Goal: Task Accomplishment & Management: Manage account settings

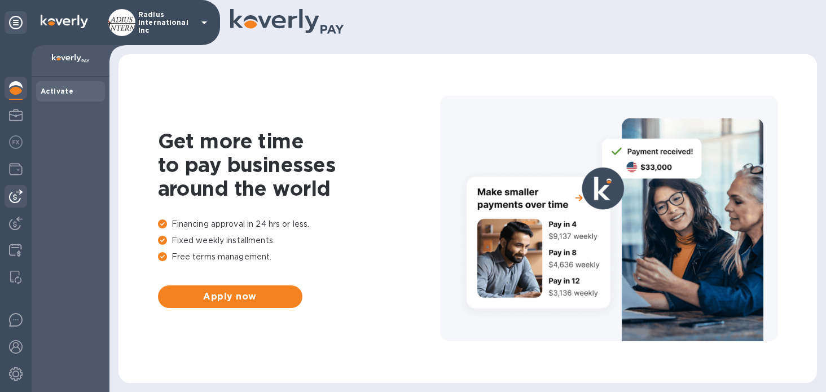
click at [15, 195] on img at bounding box center [16, 197] width 14 height 14
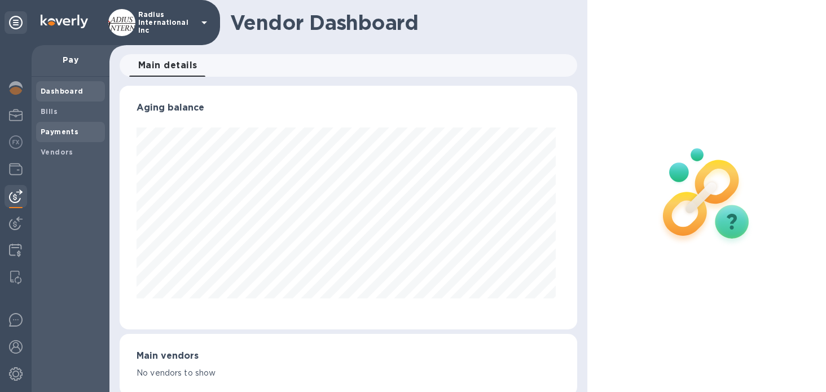
scroll to position [244, 453]
drag, startPoint x: 53, startPoint y: 148, endPoint x: 110, endPoint y: 151, distance: 56.5
click at [53, 148] on b "Vendors" at bounding box center [57, 152] width 33 height 8
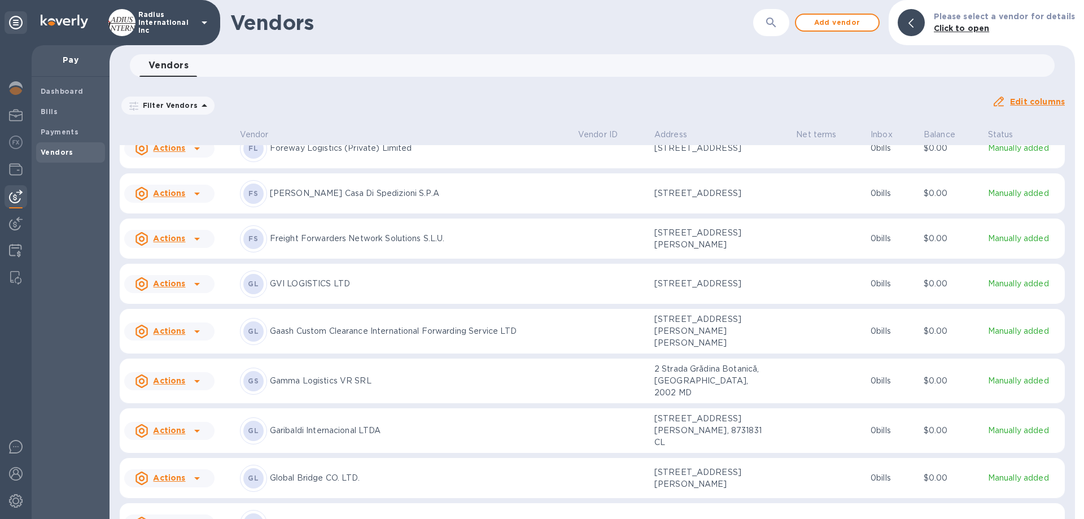
scroll to position [3860, 0]
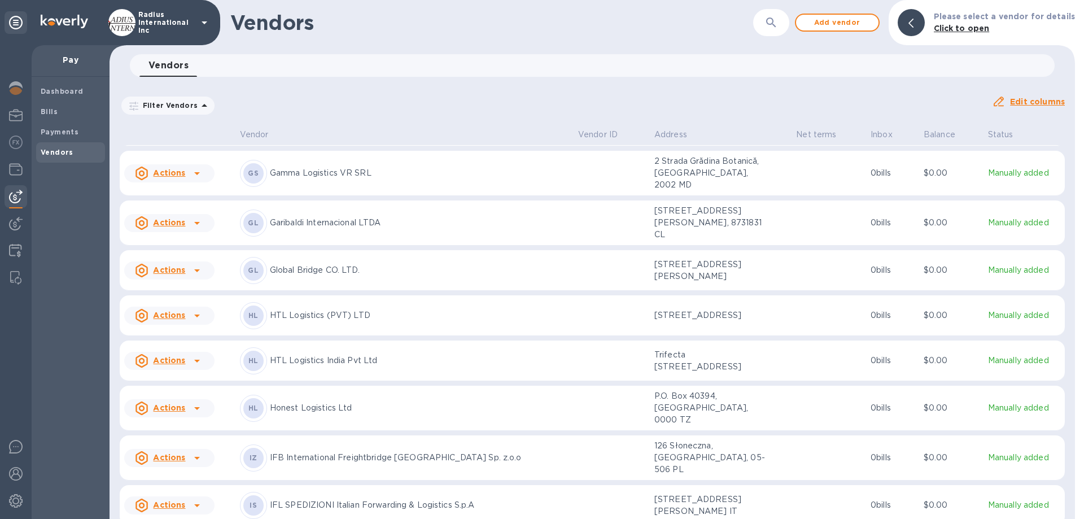
click at [347, 321] on p "HTL Logistics (PVT) LTD" at bounding box center [419, 315] width 299 height 12
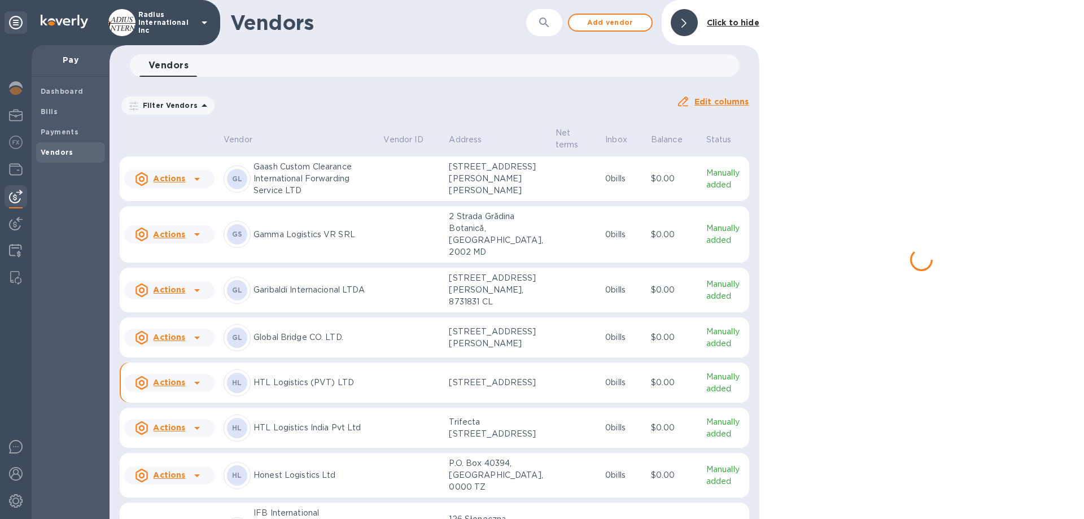
scroll to position [3939, 0]
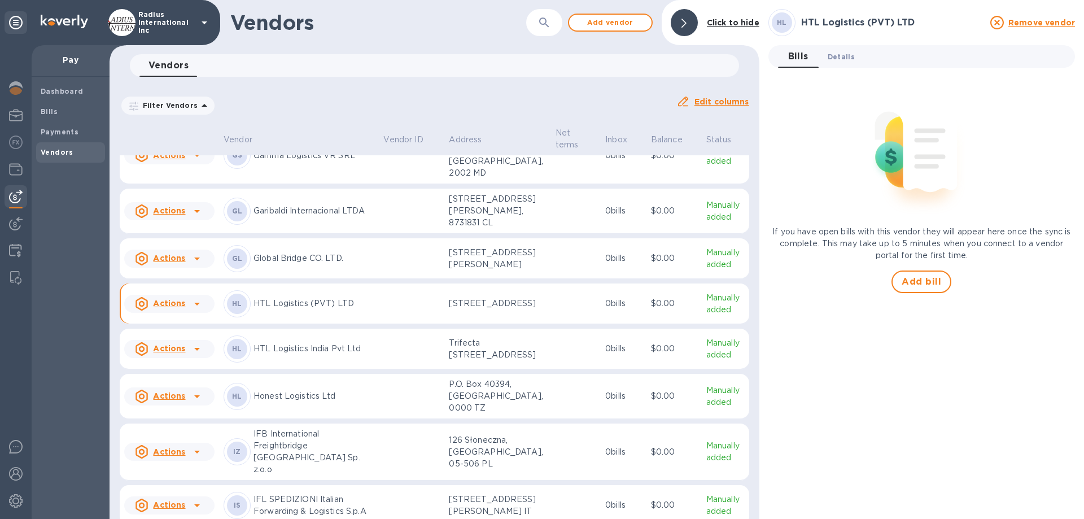
click at [826, 55] on span "Details 0" at bounding box center [840, 57] width 27 height 12
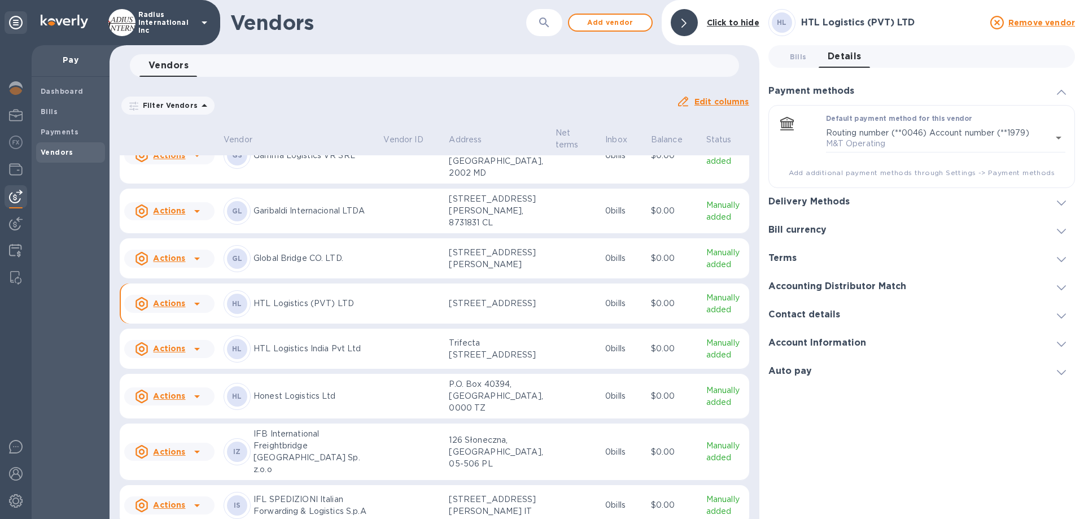
drag, startPoint x: 816, startPoint y: 202, endPoint x: 891, endPoint y: 202, distance: 75.1
click at [818, 202] on h3 "Delivery Methods" at bounding box center [808, 201] width 81 height 11
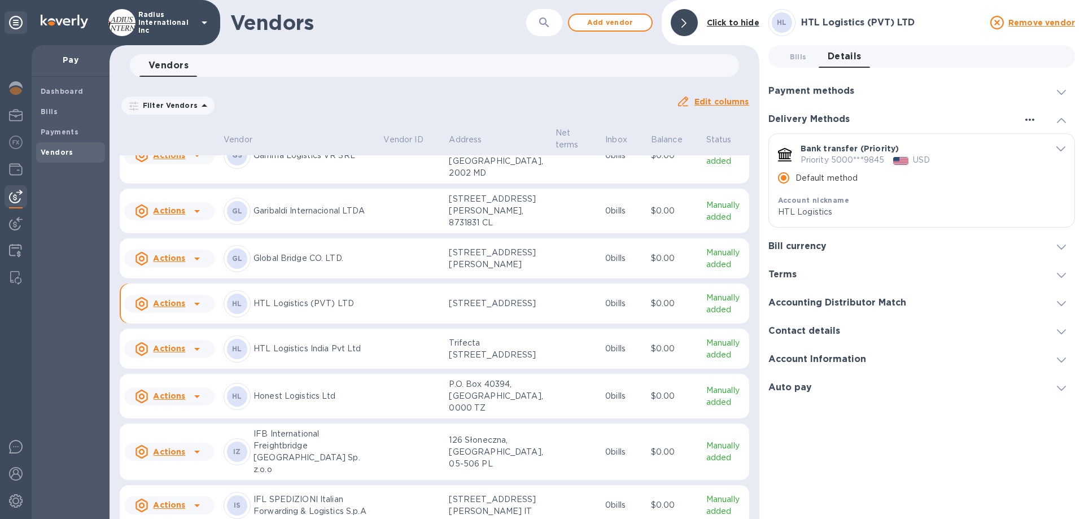
click at [826, 121] on icon "button" at bounding box center [1030, 120] width 14 height 14
click at [826, 142] on p "Add new" at bounding box center [1043, 142] width 37 height 11
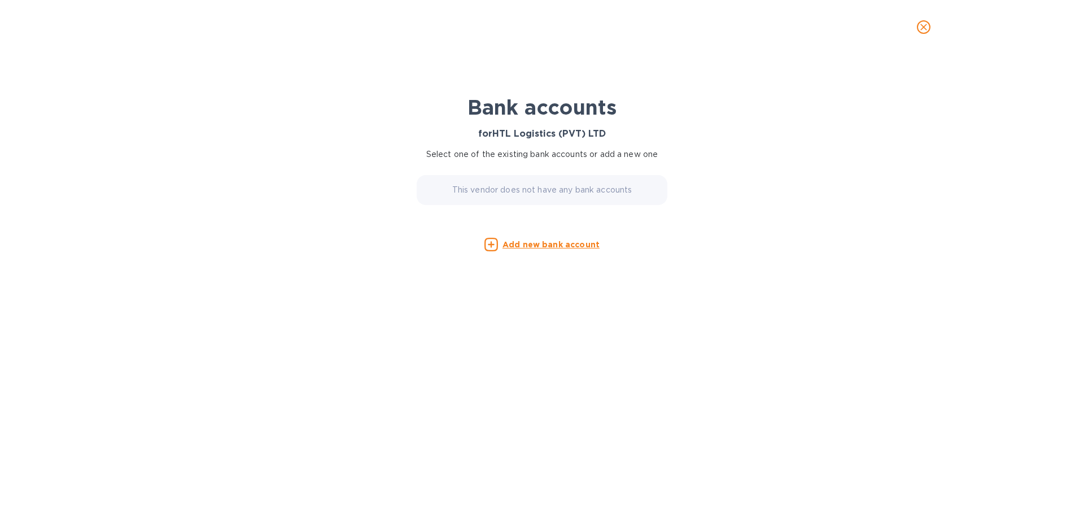
click at [590, 244] on u "Add new bank account" at bounding box center [550, 244] width 97 height 9
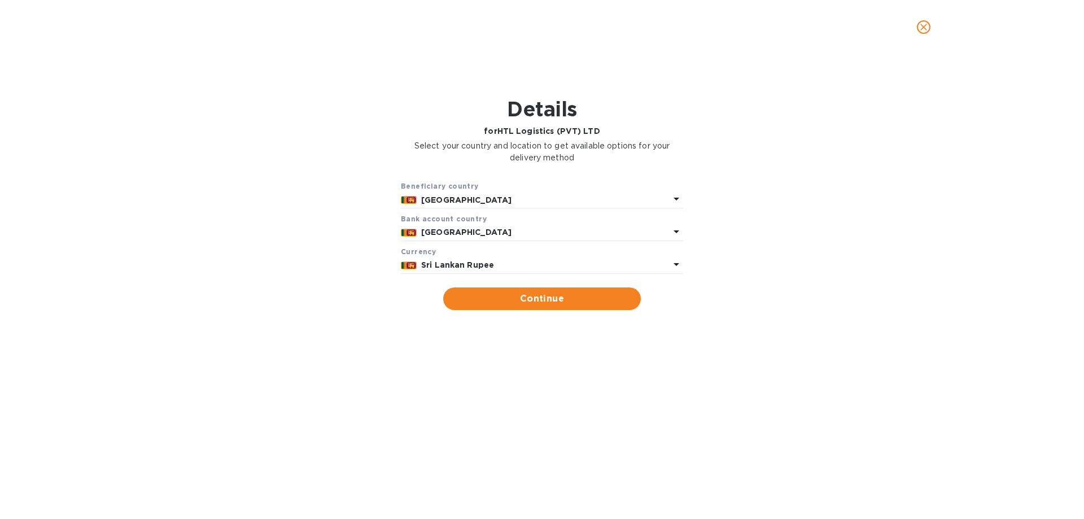
click at [479, 262] on b "Sri Lankan Rupee" at bounding box center [457, 264] width 73 height 9
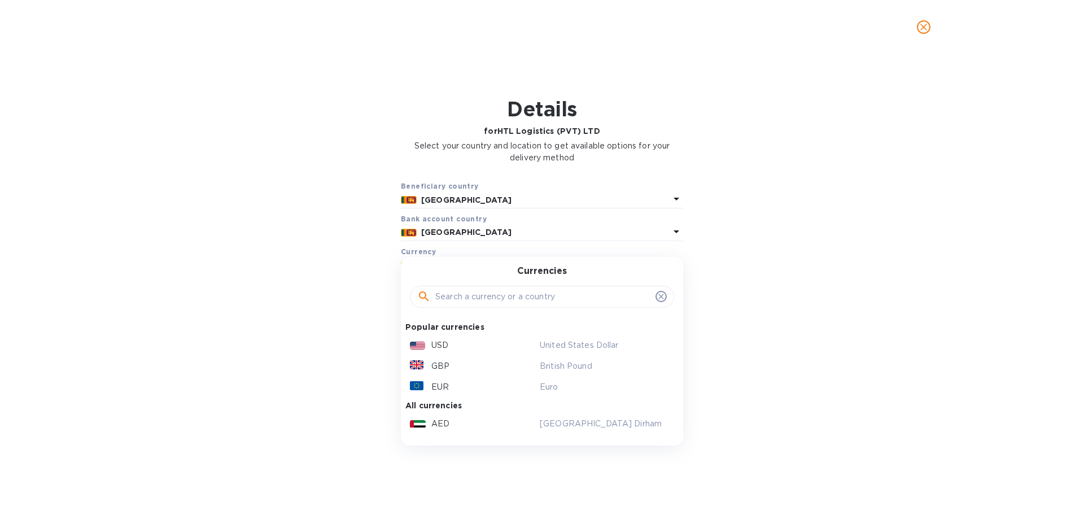
click at [445, 344] on p "USD" at bounding box center [439, 345] width 17 height 12
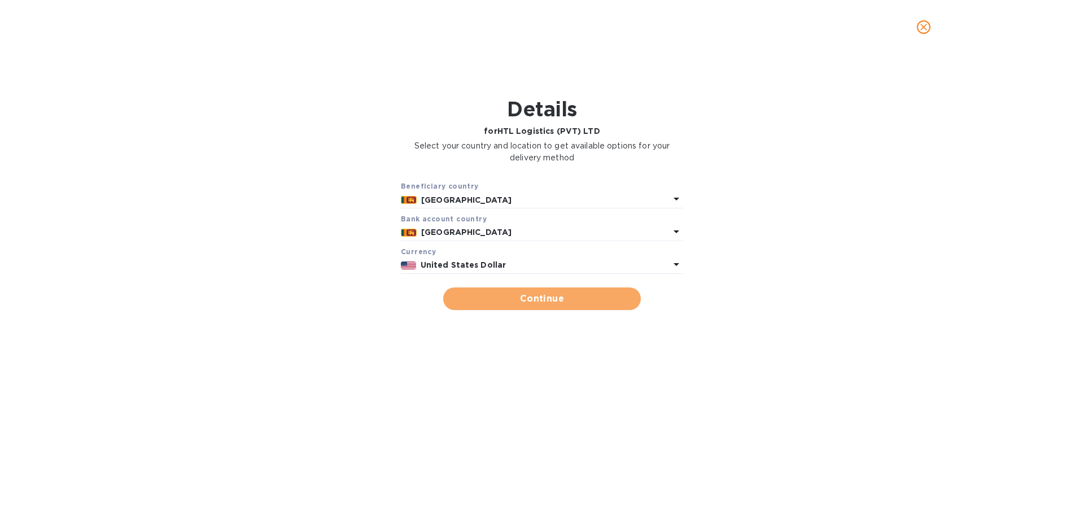
drag, startPoint x: 494, startPoint y: 297, endPoint x: 511, endPoint y: 297, distance: 16.9
click at [494, 297] on span "Continue" at bounding box center [541, 299] width 179 height 14
type input "HTL Logistics (PVT) LTD"
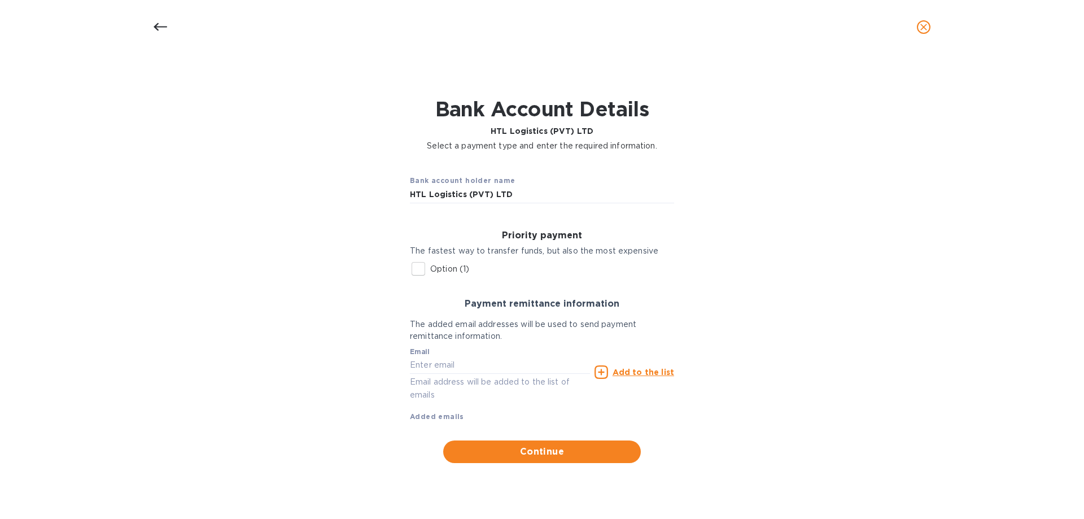
click at [452, 266] on p "Option (1)" at bounding box center [449, 269] width 39 height 12
click at [430, 266] on input "Option (1)" at bounding box center [418, 269] width 24 height 24
checkbox input "true"
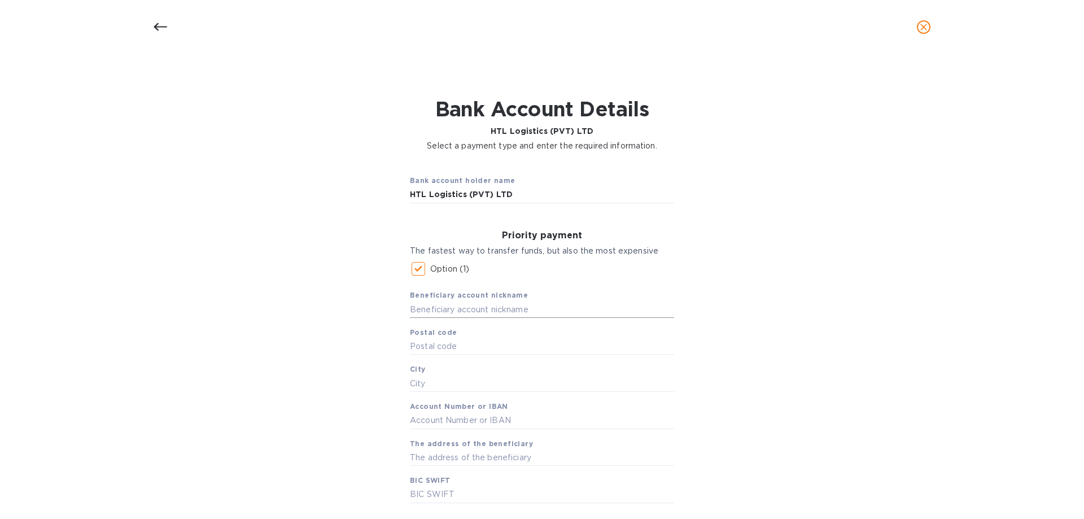
click at [436, 308] on input "text" at bounding box center [542, 309] width 264 height 17
type input "HTL Logistics"
type input "001000"
type input "[GEOGRAPHIC_DATA]"
type input "003910408478"
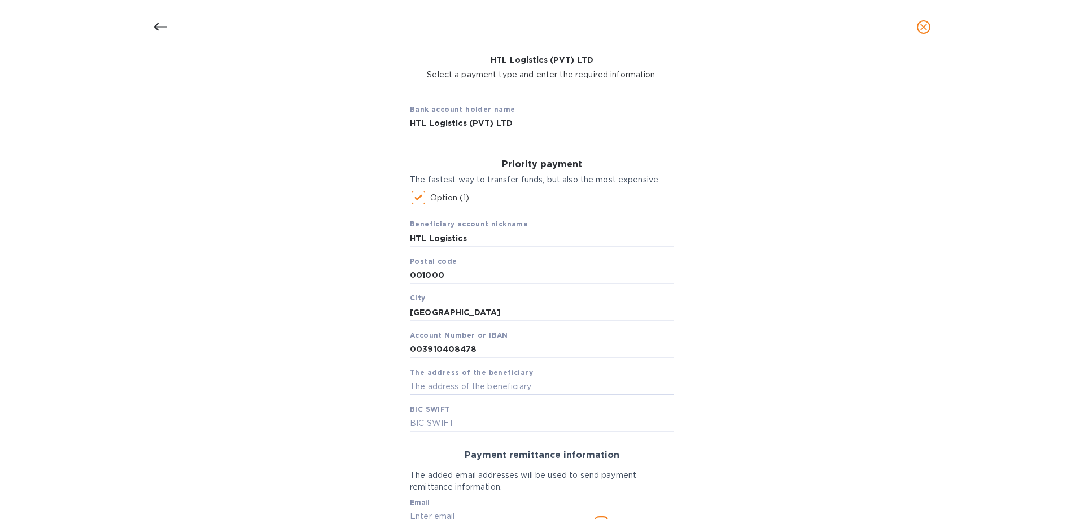
scroll to position [113, 0]
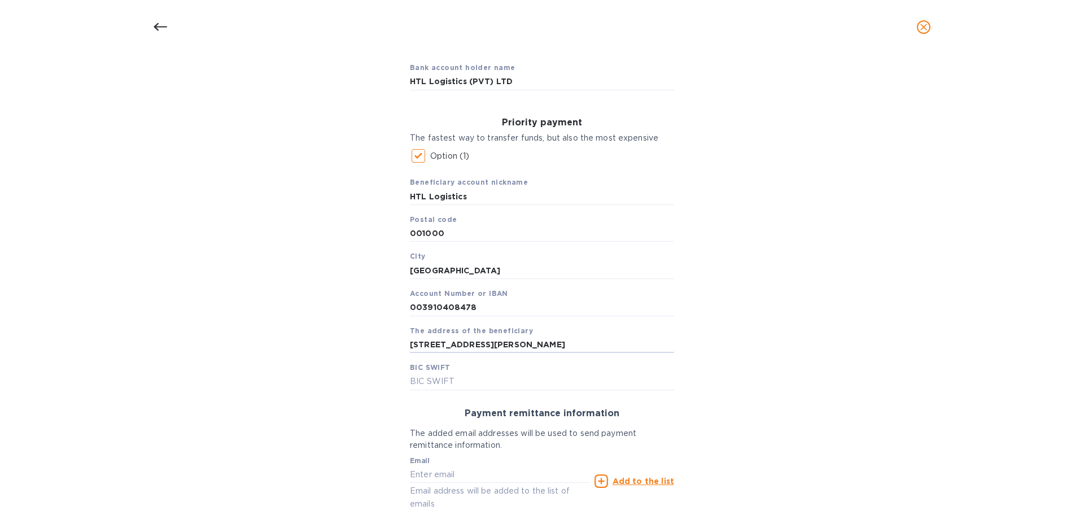
type input "[STREET_ADDRESS][PERSON_NAME]"
type input "[SWIFT_CODE]"
type input "[EMAIL_ADDRESS][DOMAIN_NAME]"
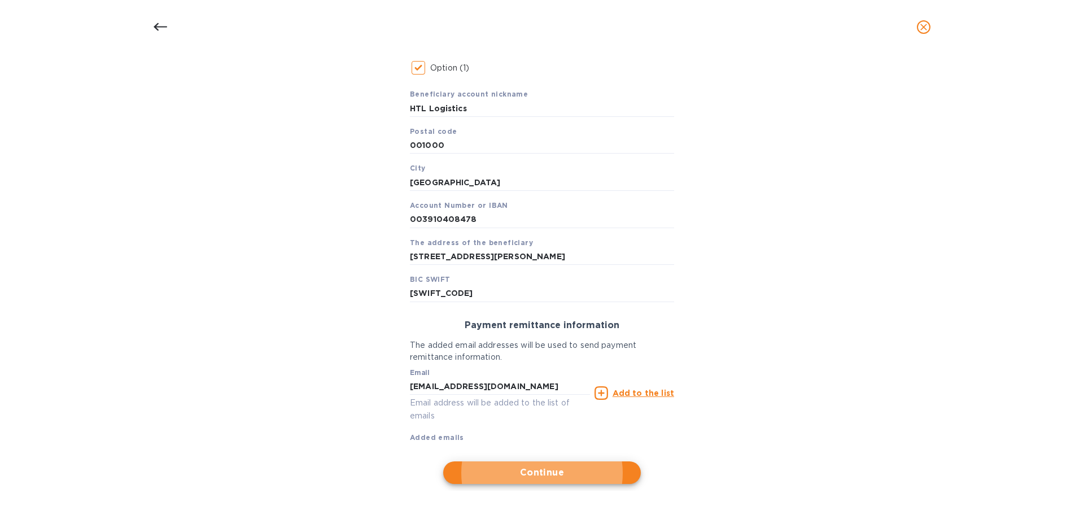
click at [629, 392] on u "Add to the list" at bounding box center [643, 392] width 62 height 9
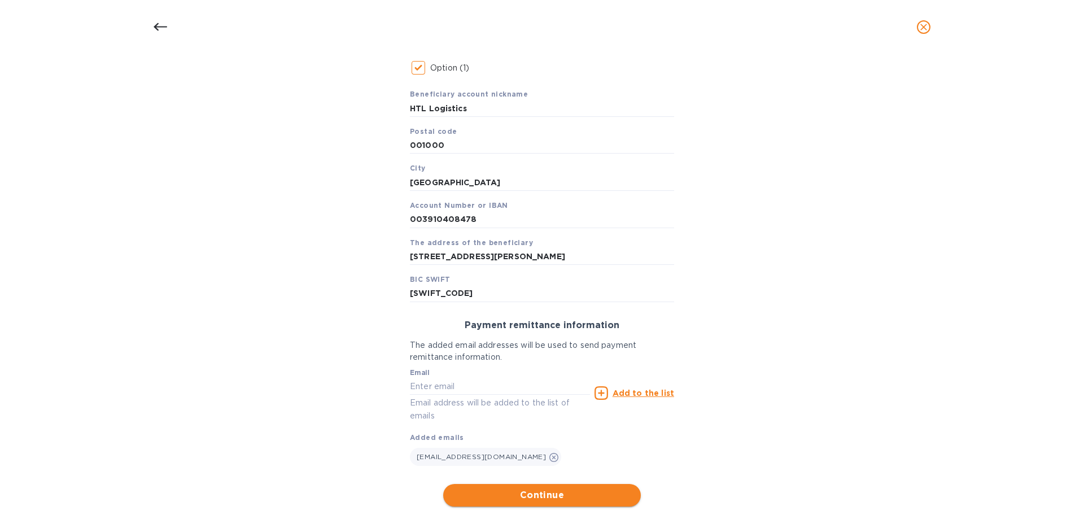
click at [573, 392] on button "Continue" at bounding box center [542, 495] width 198 height 23
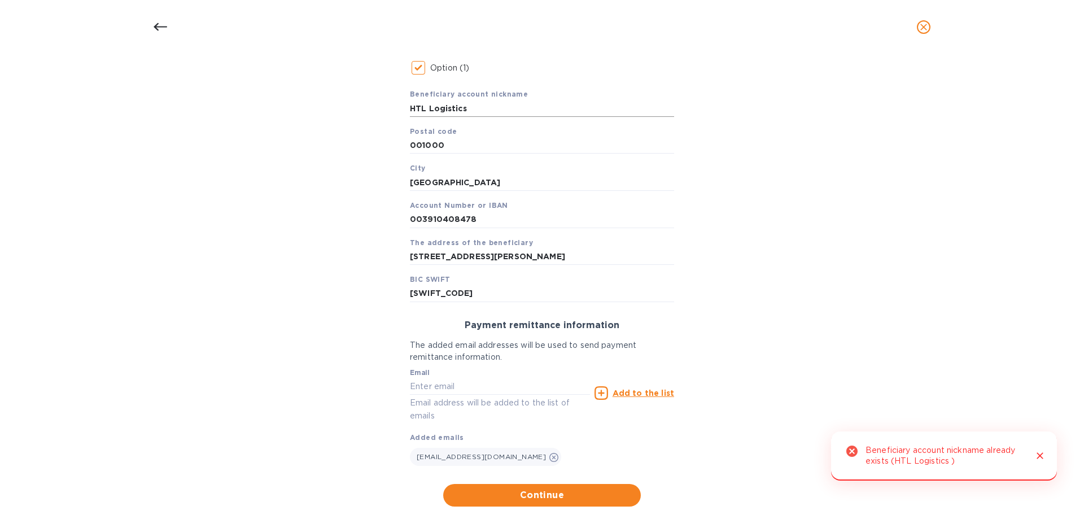
drag, startPoint x: 480, startPoint y: 108, endPoint x: 520, endPoint y: 106, distance: 40.1
click at [481, 108] on input "HTL Logistics" at bounding box center [542, 108] width 264 height 17
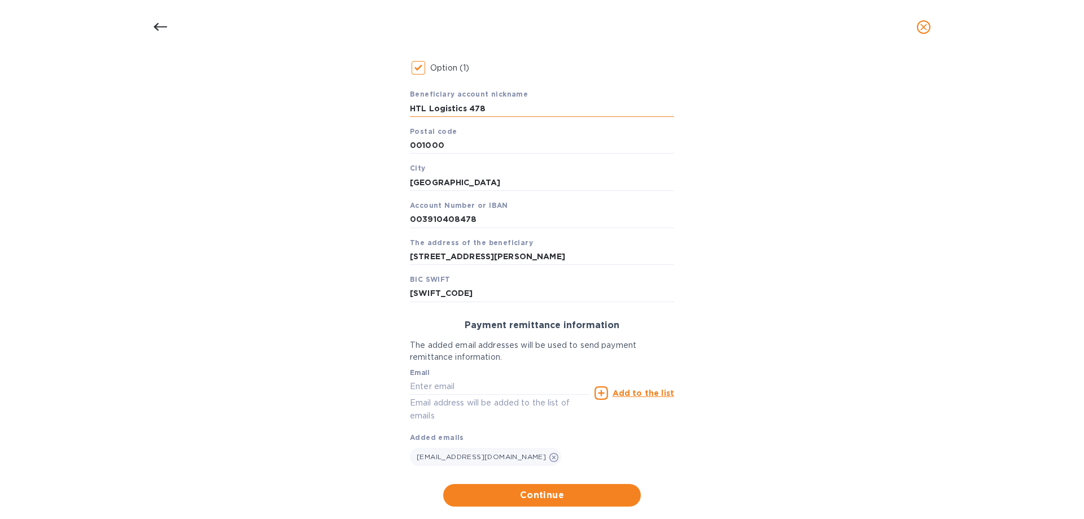
type input "HTL Logistics 478"
click at [536, 392] on button "Continue" at bounding box center [542, 495] width 198 height 23
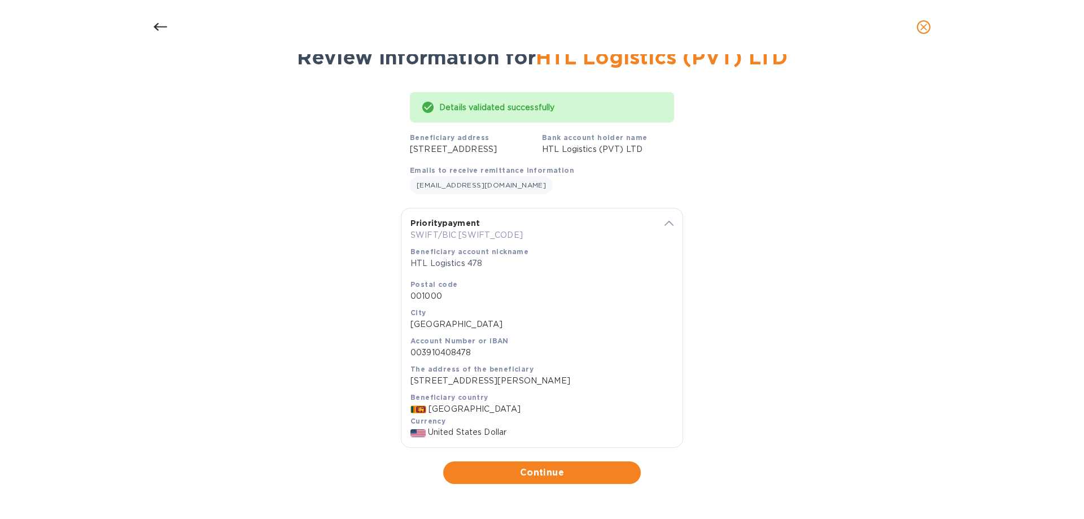
scroll to position [64, 0]
drag, startPoint x: 548, startPoint y: 471, endPoint x: 590, endPoint y: 240, distance: 234.7
click at [549, 392] on span "Continue" at bounding box center [541, 473] width 179 height 14
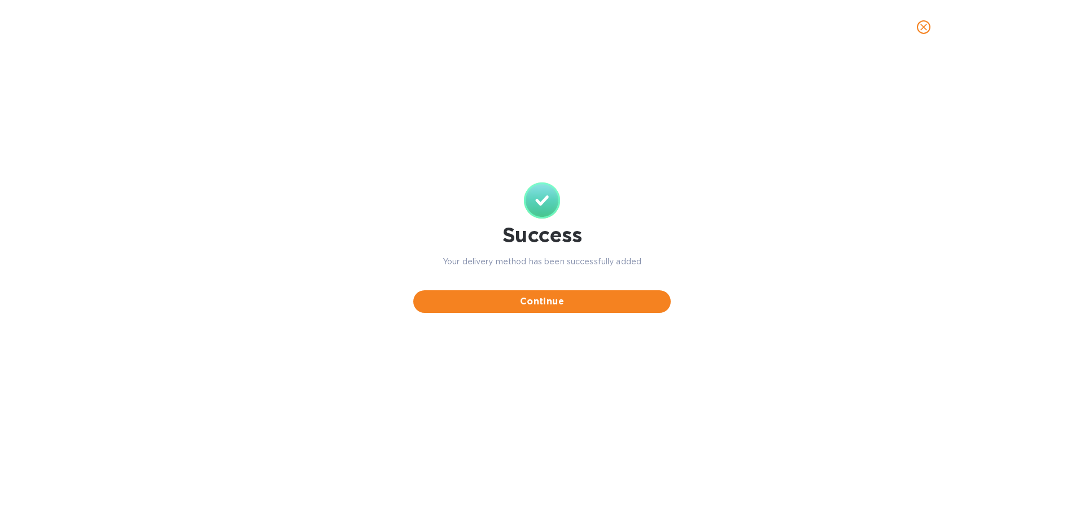
scroll to position [0, 0]
drag, startPoint x: 560, startPoint y: 299, endPoint x: 439, endPoint y: 182, distance: 169.3
click at [561, 300] on span "Continue" at bounding box center [541, 302] width 239 height 14
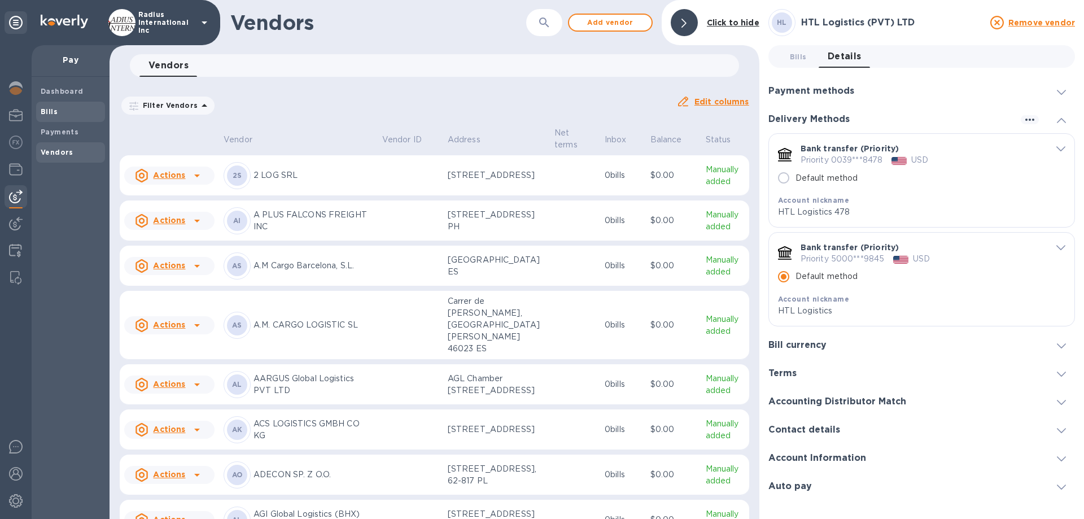
click at [75, 108] on span "Bills" at bounding box center [71, 111] width 60 height 11
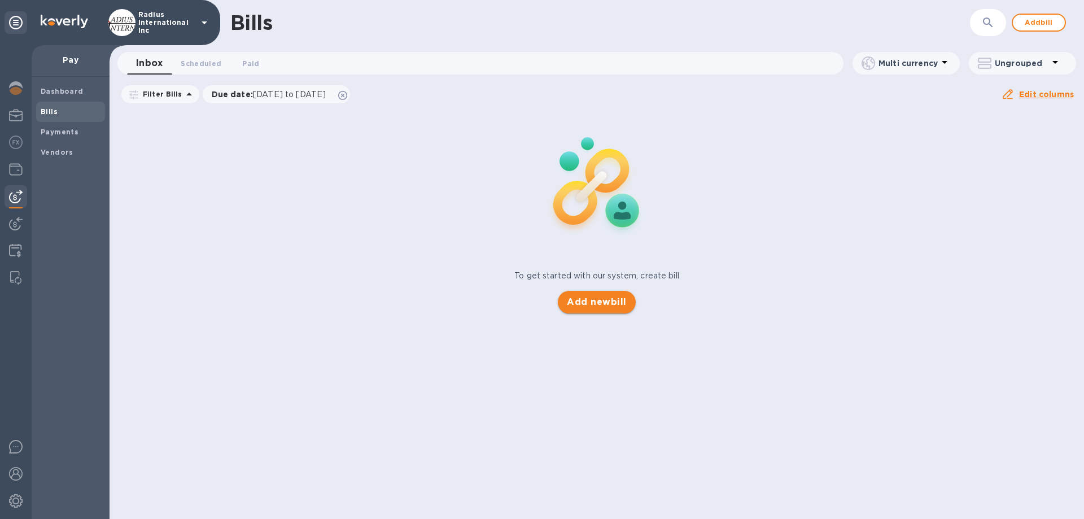
click at [585, 306] on span "Add new bill" at bounding box center [596, 302] width 59 height 14
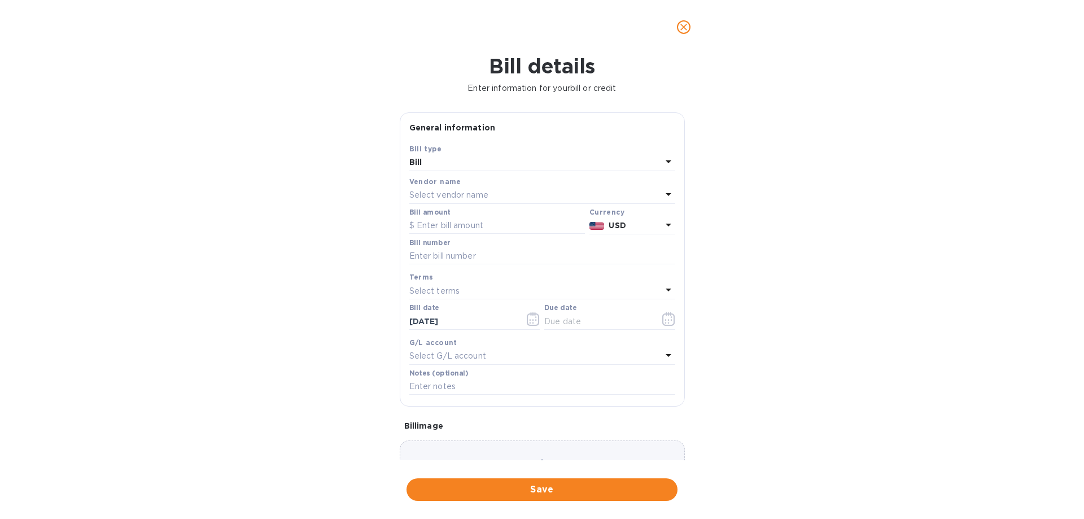
click at [489, 197] on div "Select vendor name" at bounding box center [535, 195] width 252 height 16
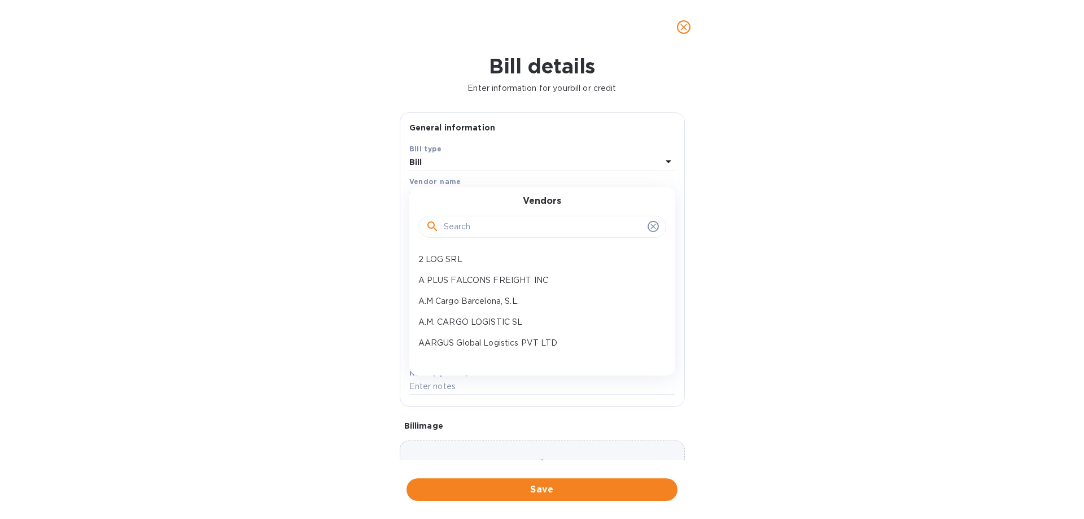
click at [483, 226] on input "text" at bounding box center [543, 226] width 199 height 17
type input "HTL"
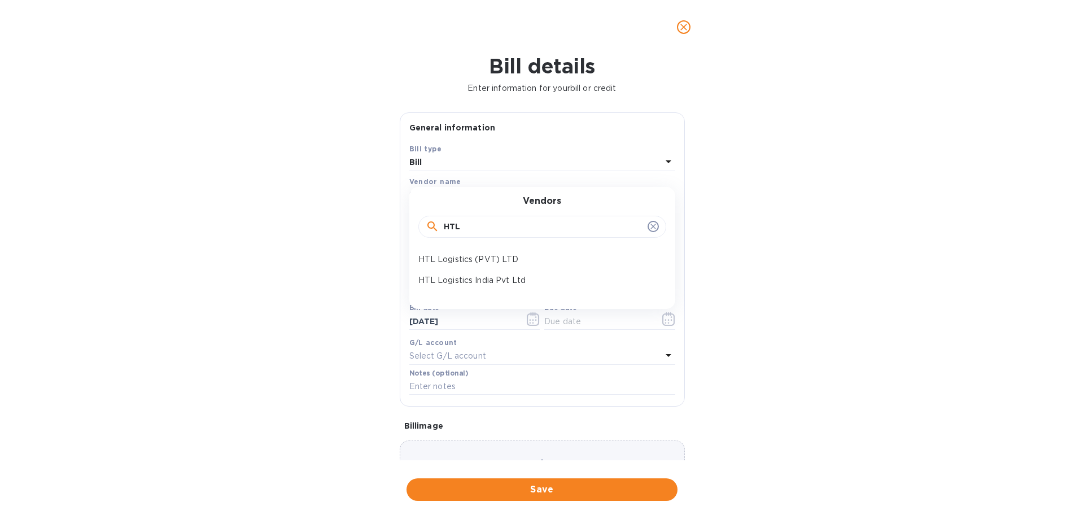
click at [689, 31] on icon "close" at bounding box center [683, 26] width 11 height 11
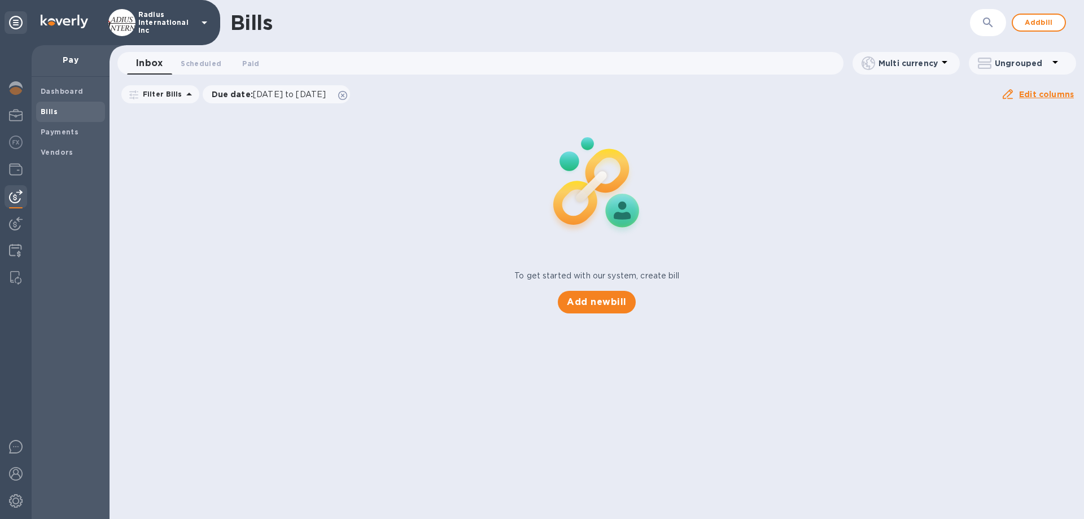
click at [826, 62] on h1 "Bill details" at bounding box center [542, 66] width 1066 height 24
drag, startPoint x: 57, startPoint y: 152, endPoint x: 108, endPoint y: 152, distance: 51.4
click at [58, 152] on b "Vendors" at bounding box center [57, 152] width 33 height 8
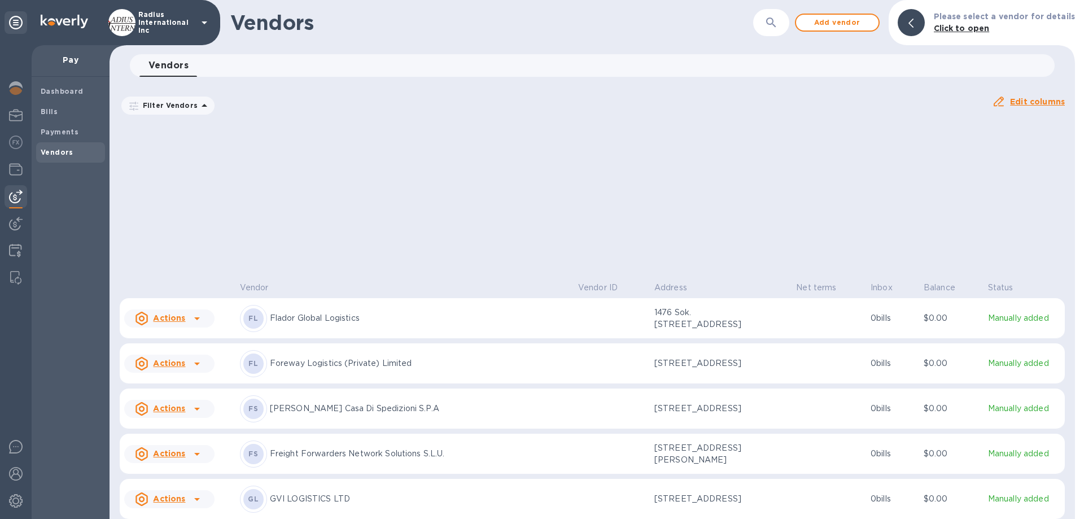
scroll to position [4055, 0]
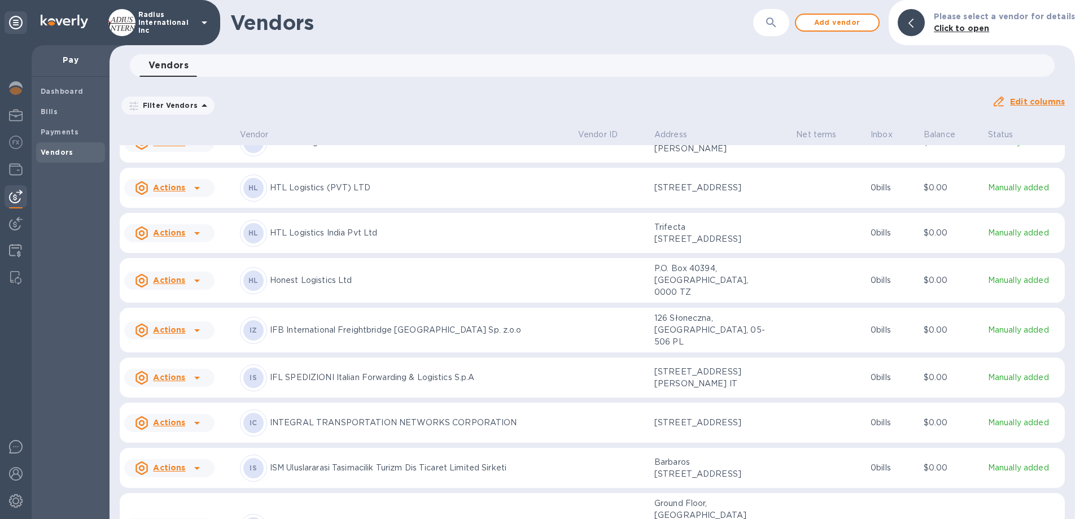
click at [377, 194] on p "HTL Logistics (PVT) LTD" at bounding box center [419, 188] width 299 height 12
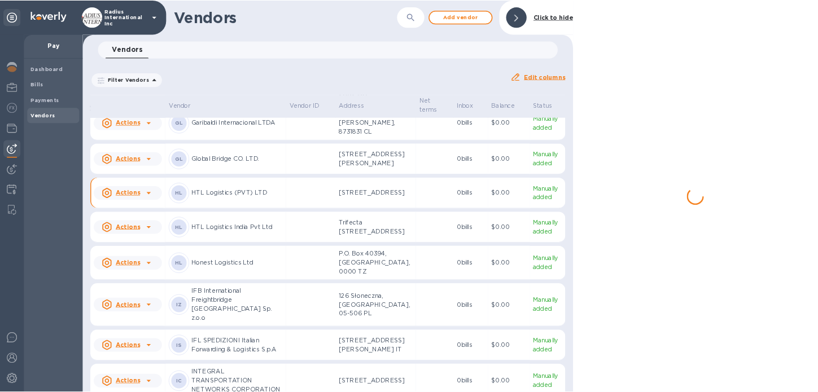
scroll to position [4155, 0]
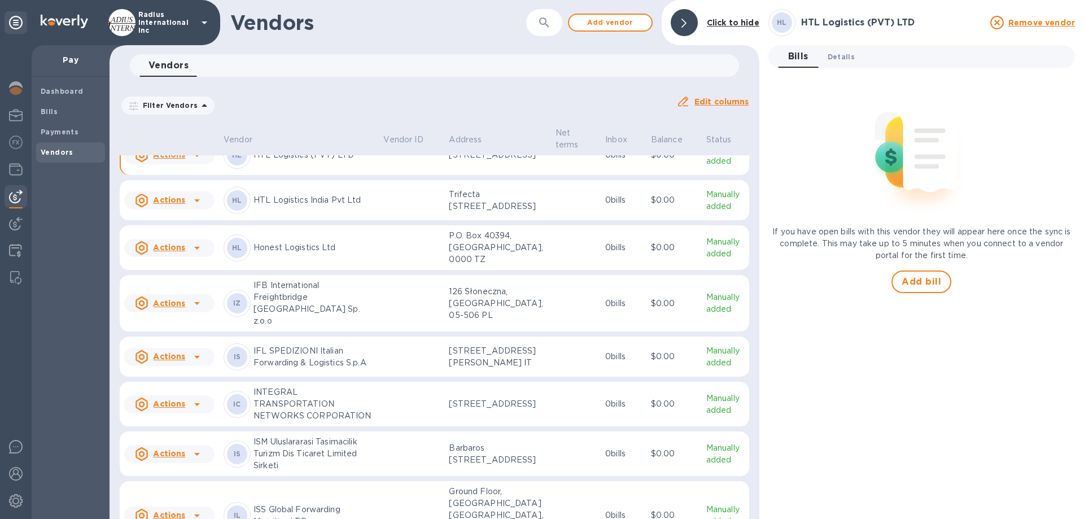
click at [826, 55] on span "Details 0" at bounding box center [840, 57] width 27 height 12
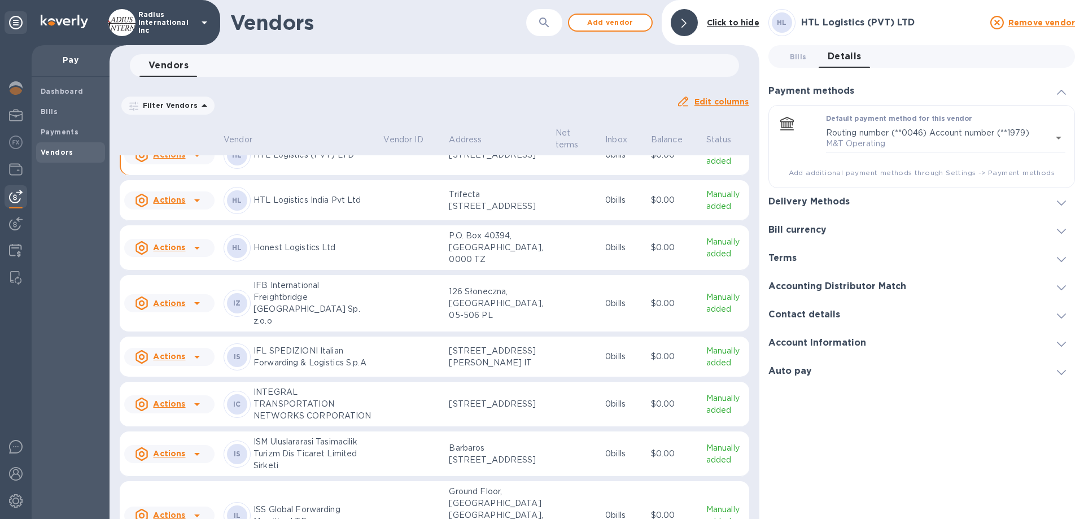
click at [826, 200] on h3 "Delivery Methods" at bounding box center [808, 201] width 81 height 11
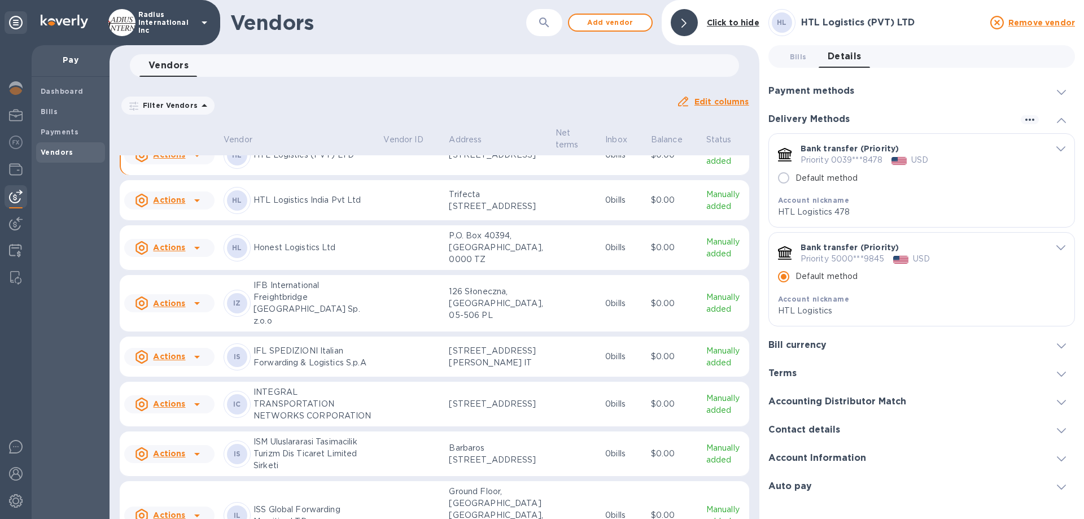
click at [787, 176] on input "Default method" at bounding box center [784, 178] width 24 height 24
radio input "true"
click at [804, 57] on span "Bills 0" at bounding box center [798, 57] width 17 height 12
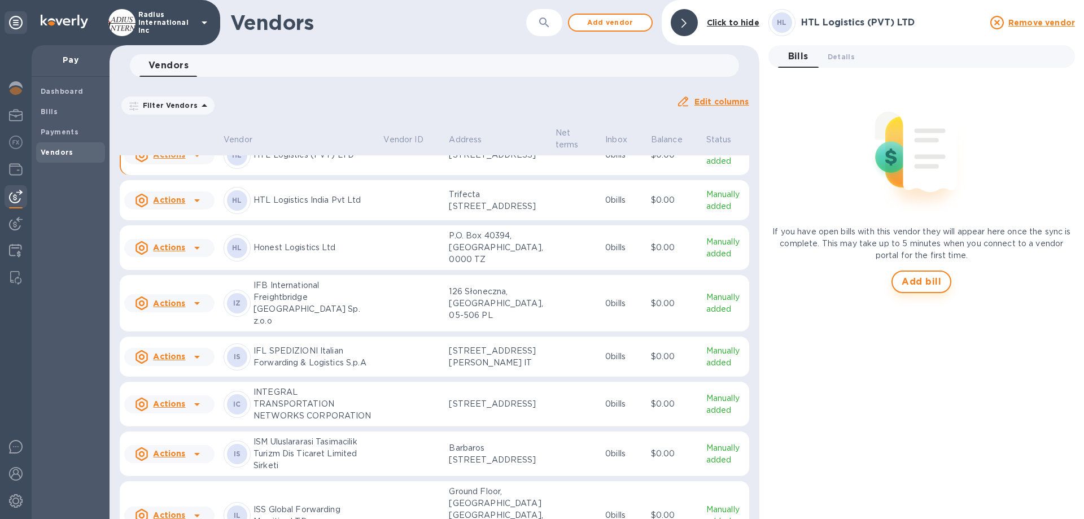
click at [826, 283] on span "Add bill" at bounding box center [921, 282] width 40 height 14
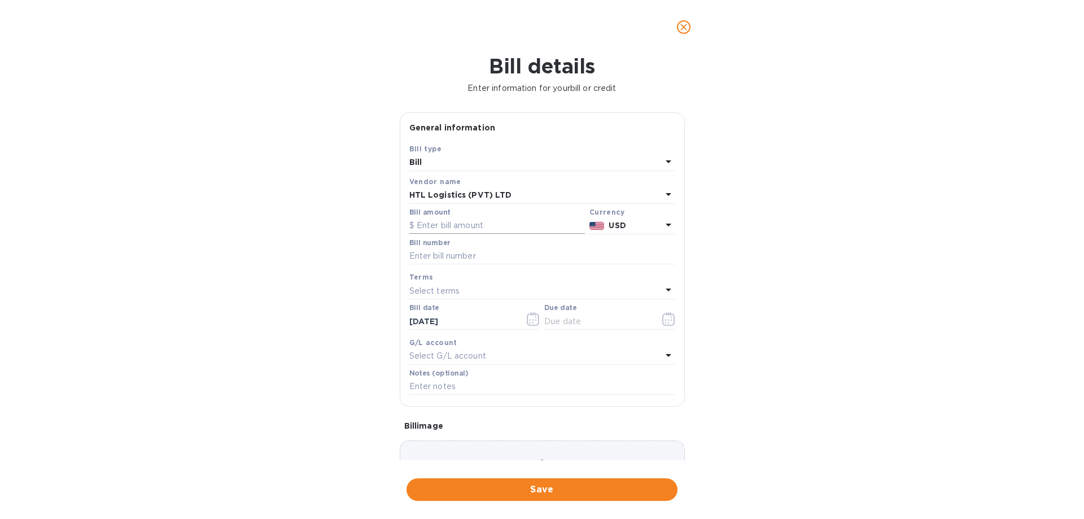
click at [487, 224] on input "text" at bounding box center [497, 225] width 176 height 17
click at [471, 224] on input "text" at bounding box center [497, 225] width 176 height 17
paste input "2,507,000,678"
type input "2,507,000,678"
drag, startPoint x: 441, startPoint y: 257, endPoint x: 494, endPoint y: 252, distance: 53.4
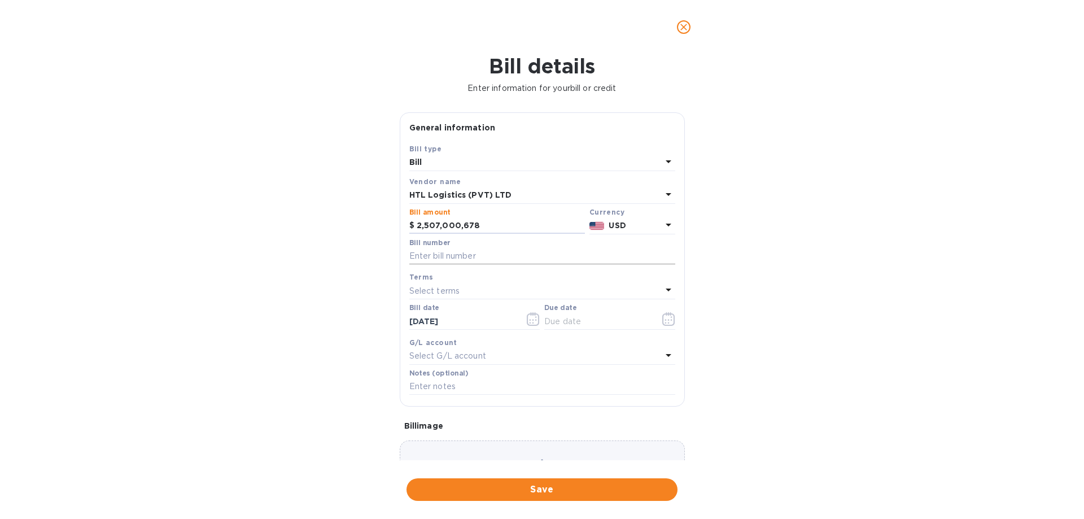
click at [443, 257] on input "text" at bounding box center [542, 256] width 266 height 17
drag, startPoint x: 489, startPoint y: 227, endPoint x: 42, endPoint y: 268, distance: 448.3
click at [42, 268] on div "Bill details Enter information for your bill or credit General information Save…" at bounding box center [542, 286] width 1084 height 465
type input "3,220"
paste input "HTLDN2507000678"
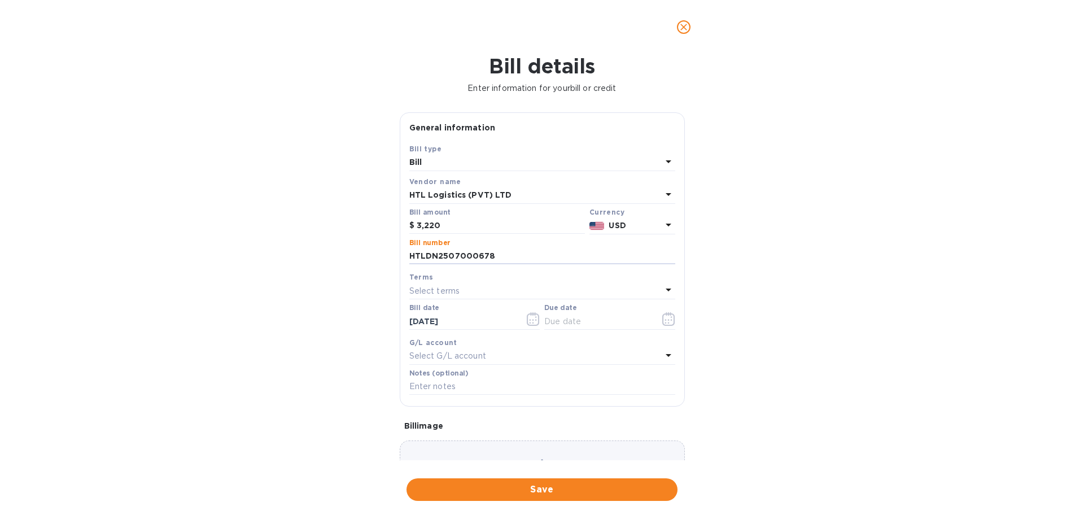
type input "HTLDN2507000678"
drag, startPoint x: 575, startPoint y: 320, endPoint x: 593, endPoint y: 319, distance: 18.6
click at [575, 320] on input "text" at bounding box center [597, 321] width 107 height 17
click at [669, 315] on icon "button" at bounding box center [668, 319] width 13 height 14
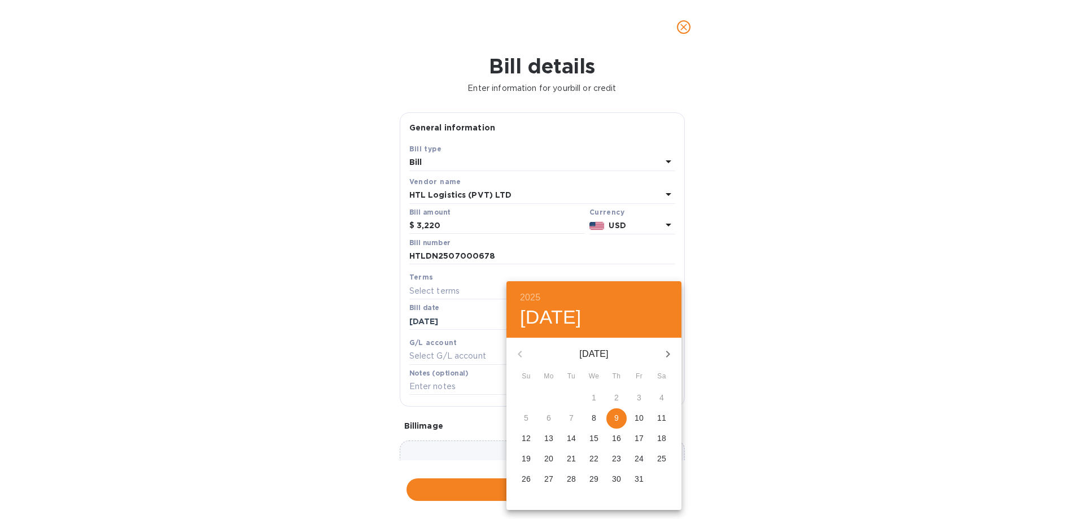
click at [616, 392] on p "9" at bounding box center [616, 417] width 5 height 11
type input "[DATE]"
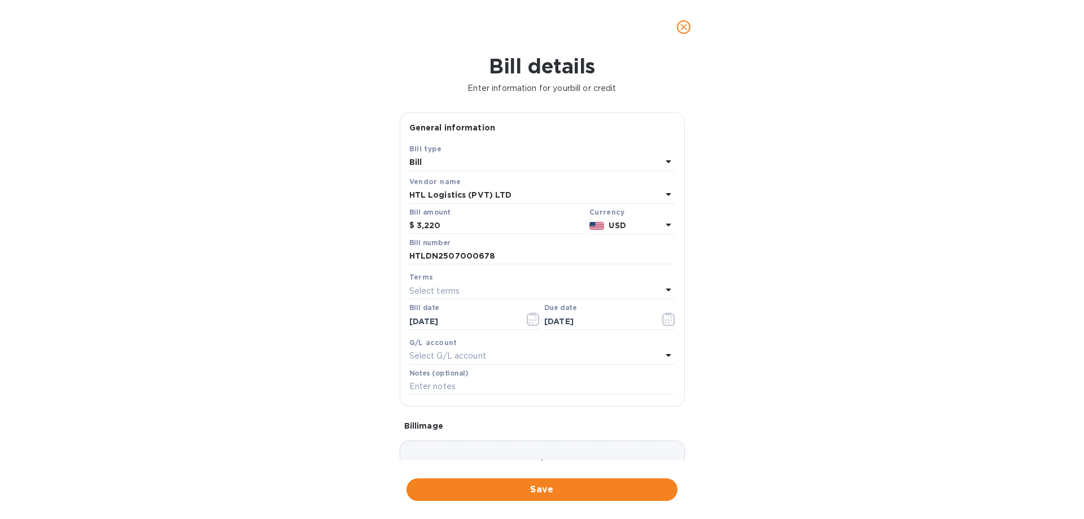
click at [810, 382] on div "2025 Thu, Oct [DATE] Mo Tu We Th Fr Sa 28 29 30 1 2 3 4 5 6 7 8 9 10 11 12 13 1…" at bounding box center [542, 259] width 1084 height 519
drag, startPoint x: 542, startPoint y: 493, endPoint x: 545, endPoint y: 448, distance: 45.3
click at [542, 392] on span "Save" at bounding box center [541, 490] width 253 height 14
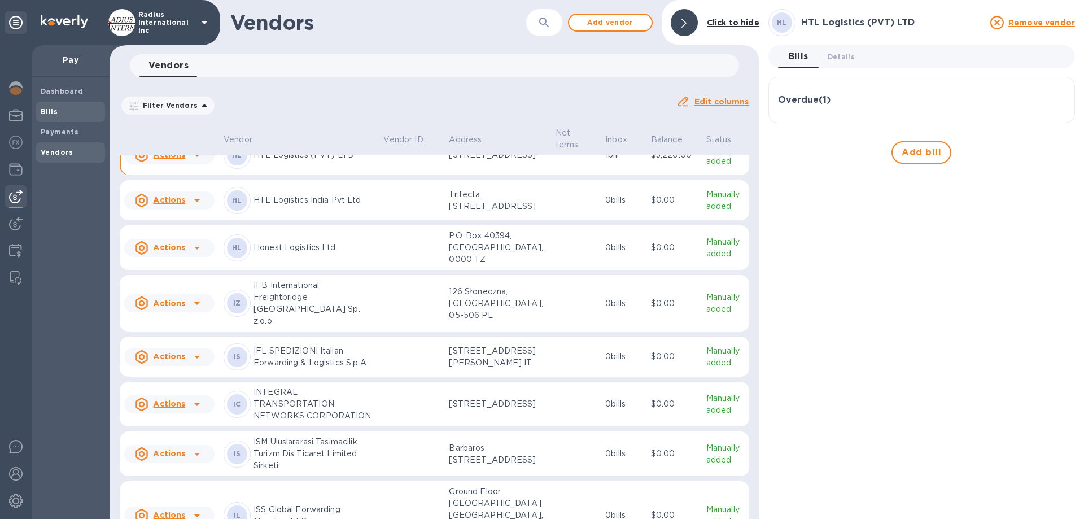
drag, startPoint x: 59, startPoint y: 111, endPoint x: 245, endPoint y: 116, distance: 186.3
click at [59, 111] on span "Bills" at bounding box center [71, 111] width 60 height 11
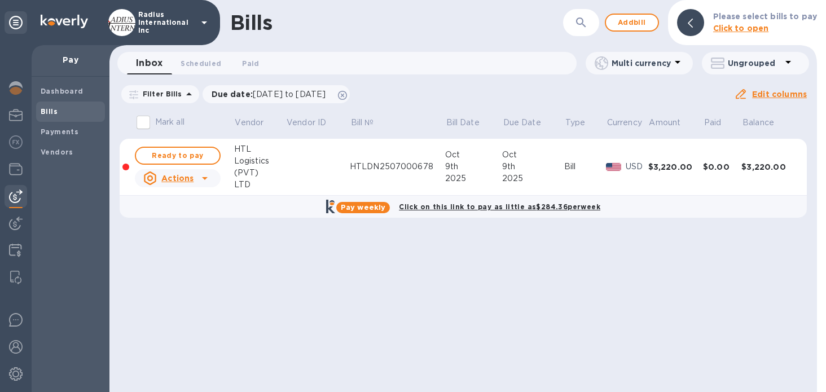
drag, startPoint x: 153, startPoint y: 155, endPoint x: 318, endPoint y: 156, distance: 165.4
click at [154, 155] on span "Ready to pay" at bounding box center [177, 156] width 65 height 14
checkbox input "true"
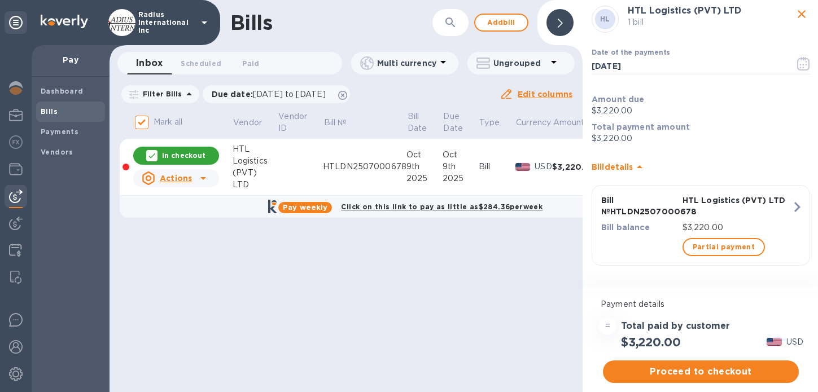
scroll to position [8, 0]
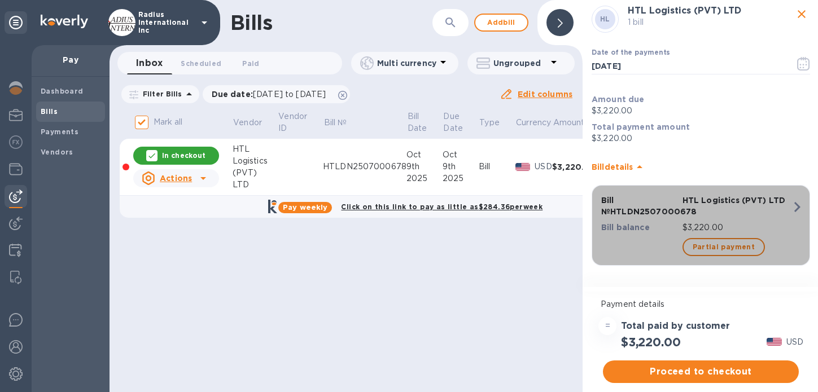
click at [787, 198] on icon "button" at bounding box center [797, 207] width 20 height 20
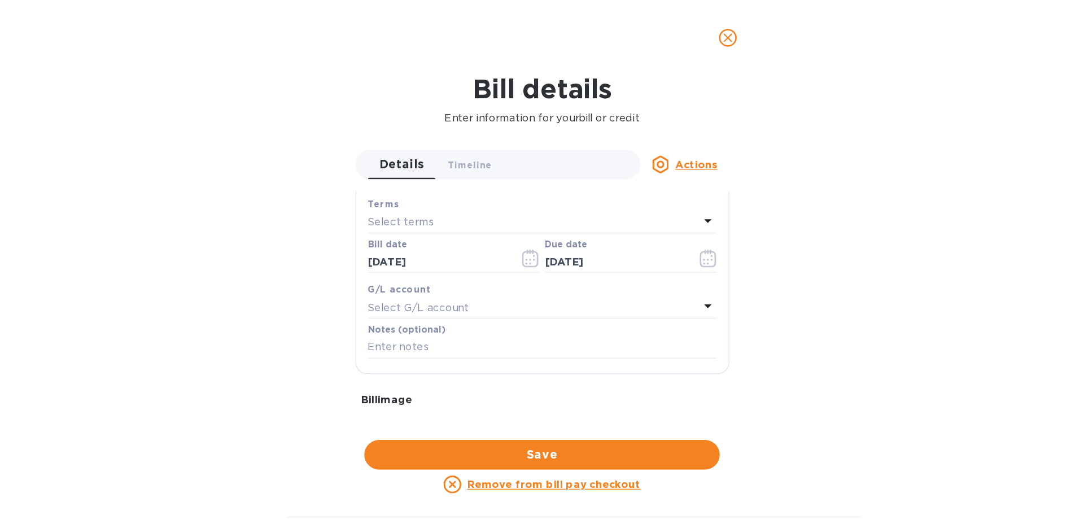
scroll to position [282, 0]
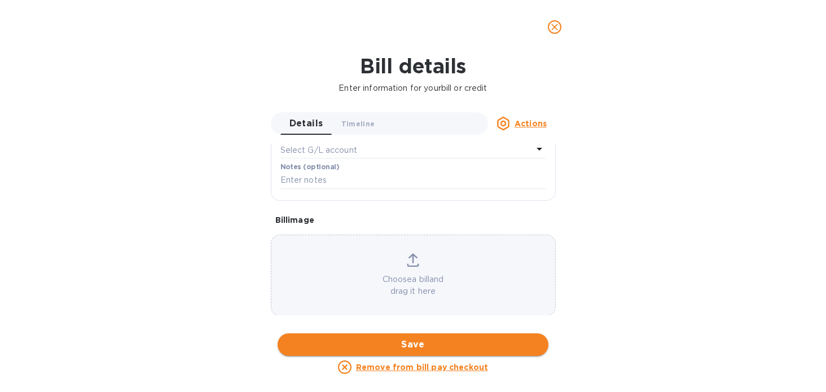
click at [458, 347] on span "Save" at bounding box center [413, 345] width 253 height 14
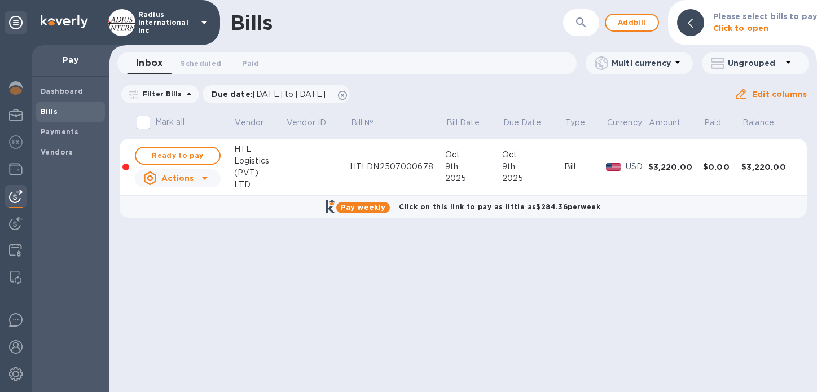
click at [533, 383] on div "Bills ​ Add bill Please select bills to pay Click to open Inbox 0 Scheduled 0 P…" at bounding box center [464, 196] width 708 height 392
click at [196, 160] on span "Ready to pay" at bounding box center [177, 156] width 65 height 14
checkbox input "true"
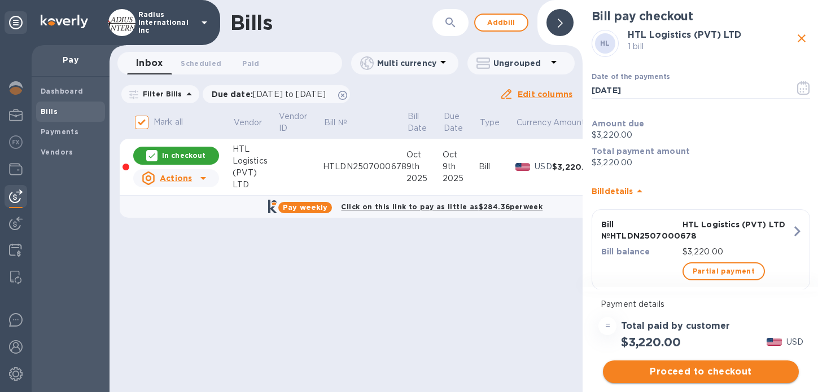
click at [694, 371] on span "Proceed to checkout" at bounding box center [701, 372] width 178 height 14
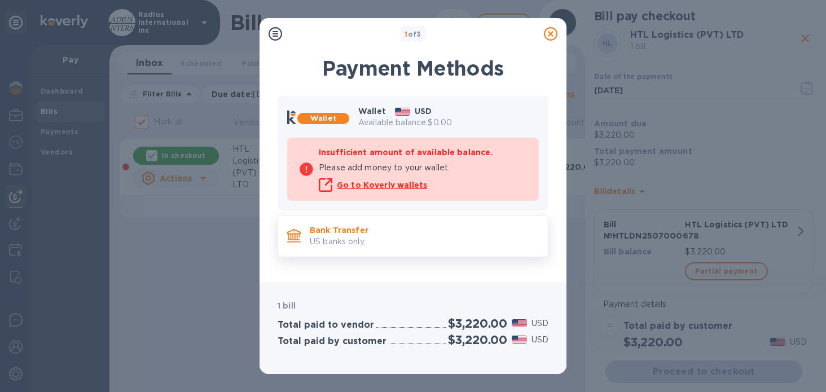
click at [396, 239] on p "US banks only." at bounding box center [424, 242] width 229 height 12
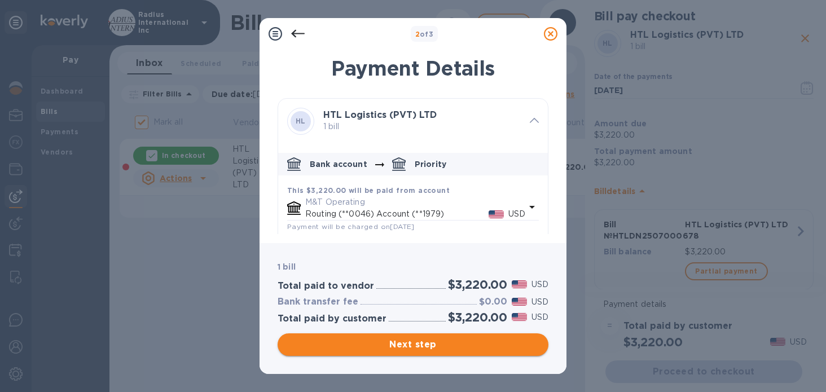
click at [404, 338] on span "Next step" at bounding box center [413, 345] width 253 height 14
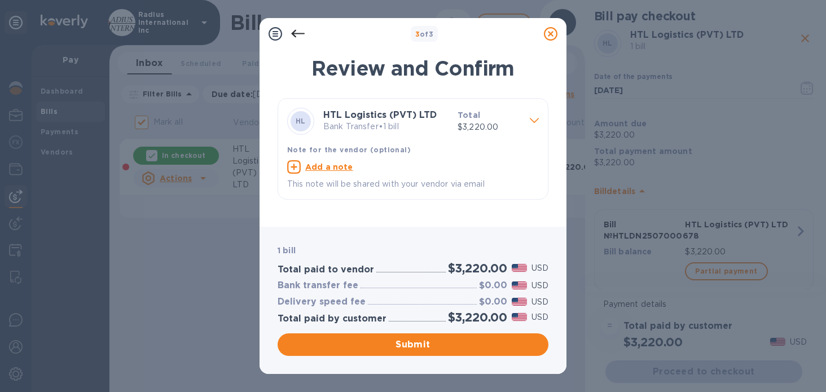
click at [411, 331] on div "1 bill Total paid to vendor $3,220.00 USD Bank transfer fee $0.00 USD Delivery …" at bounding box center [412, 301] width 275 height 116
click at [415, 345] on span "Submit" at bounding box center [413, 345] width 253 height 14
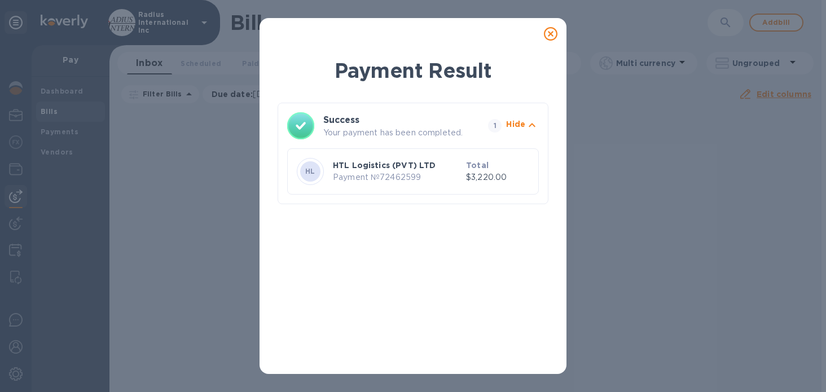
click at [551, 34] on icon at bounding box center [551, 34] width 14 height 14
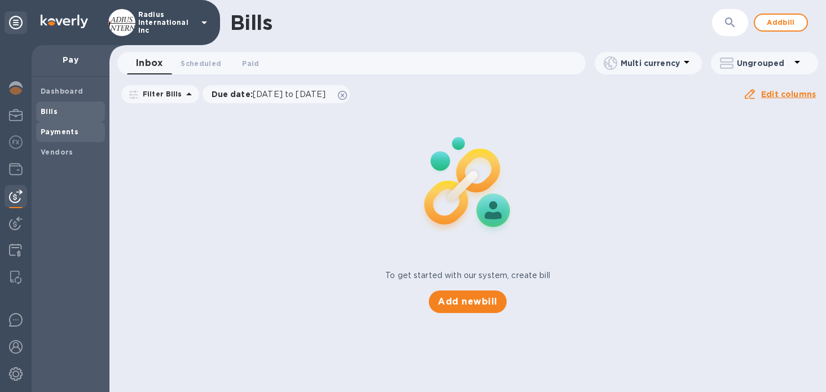
click at [76, 136] on span "Payments" at bounding box center [71, 131] width 60 height 11
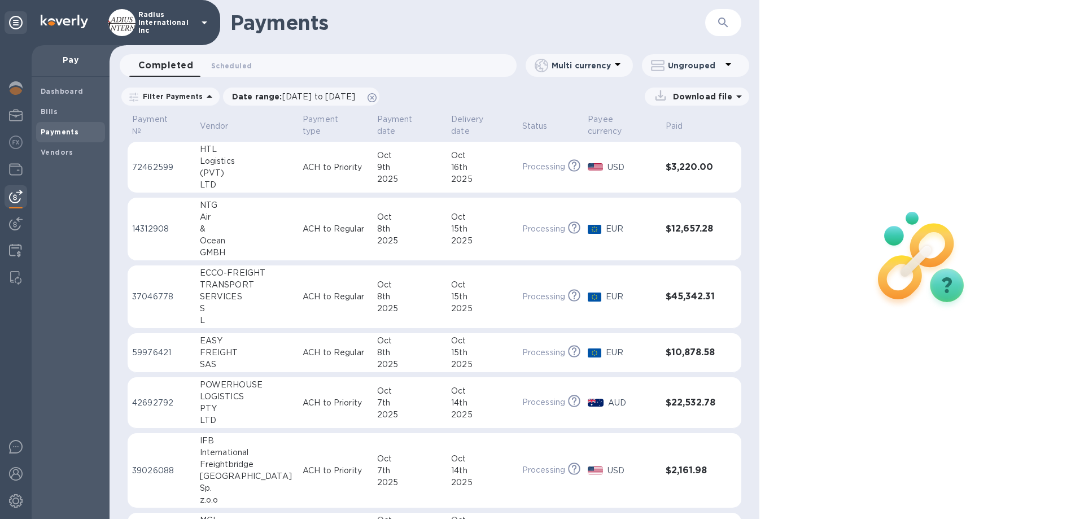
drag, startPoint x: 286, startPoint y: 170, endPoint x: 670, endPoint y: 174, distance: 383.8
click at [303, 170] on p "ACH to Priority" at bounding box center [335, 167] width 65 height 12
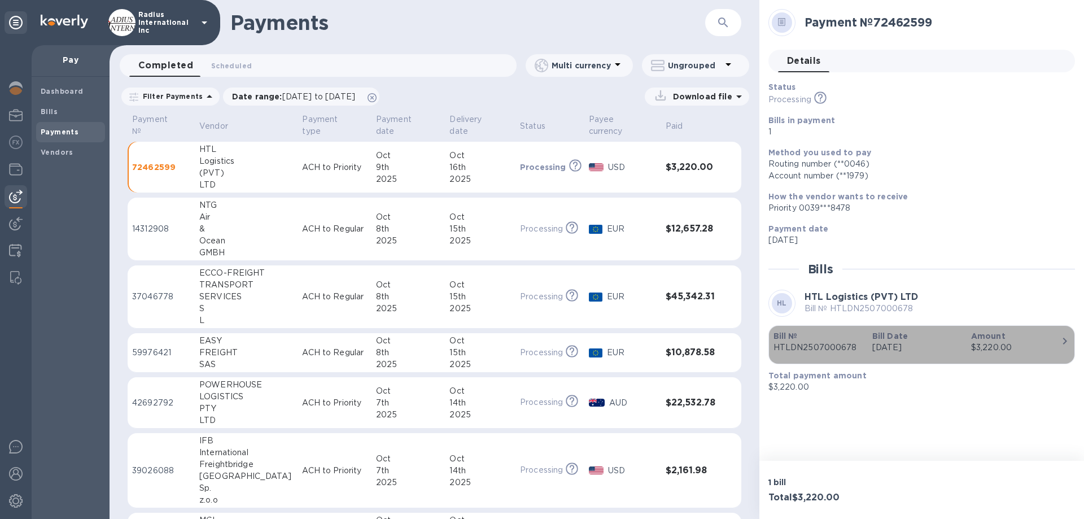
click at [826, 349] on p "[DATE]" at bounding box center [917, 347] width 90 height 12
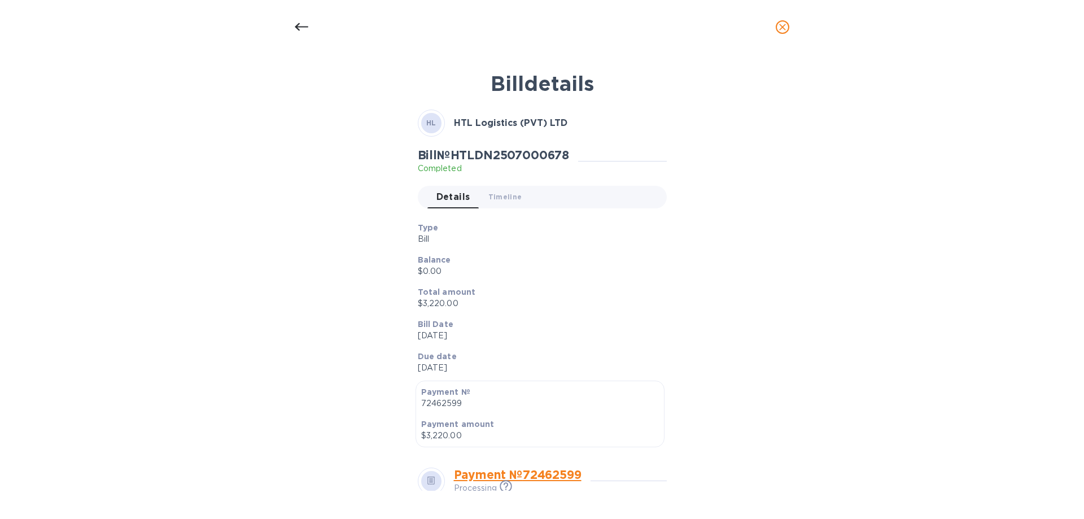
click at [783, 25] on icon "close" at bounding box center [782, 27] width 7 height 7
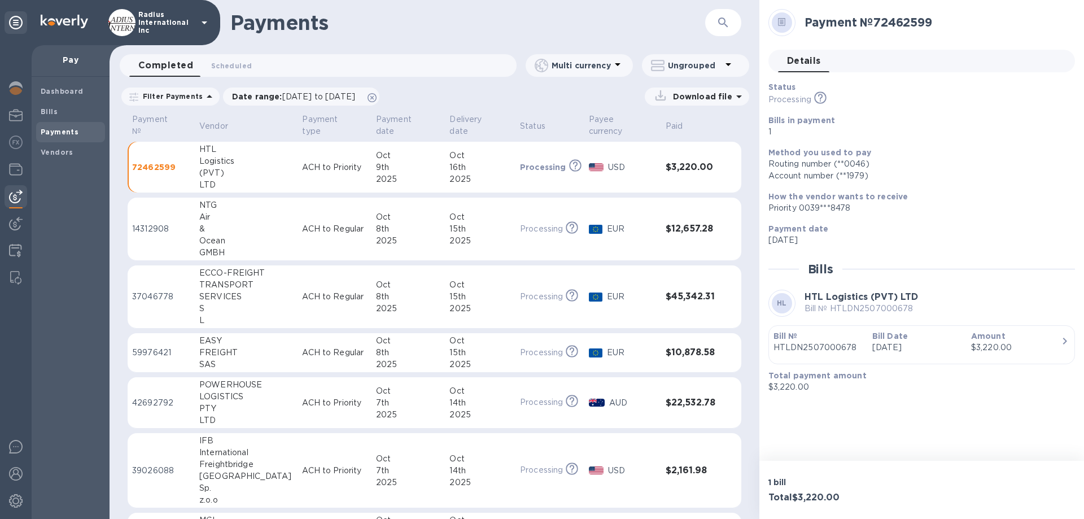
scroll to position [226, 0]
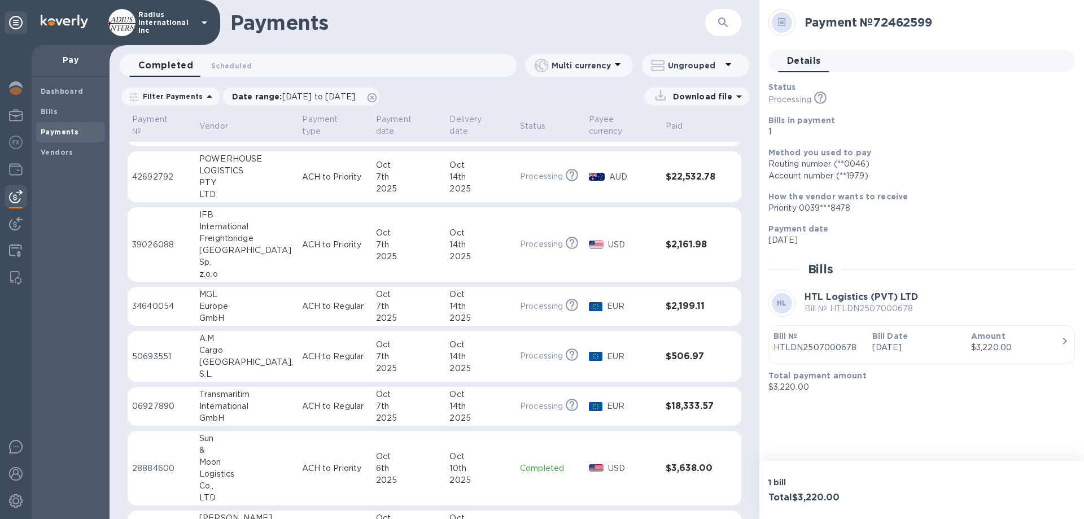
click at [18, 196] on img at bounding box center [16, 197] width 14 height 14
click at [71, 103] on div "Bills" at bounding box center [70, 112] width 69 height 20
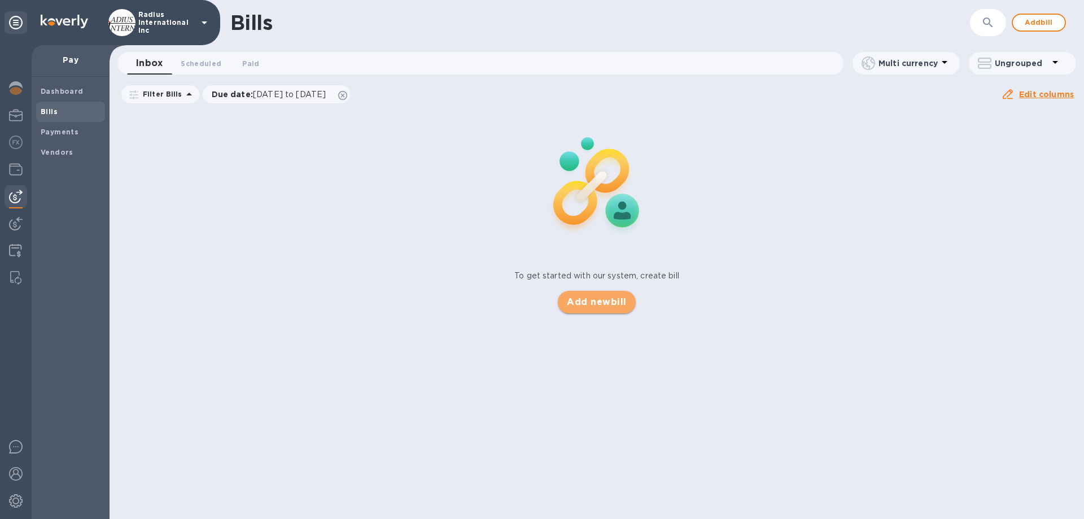
click at [579, 299] on span "Add new bill" at bounding box center [596, 302] width 59 height 14
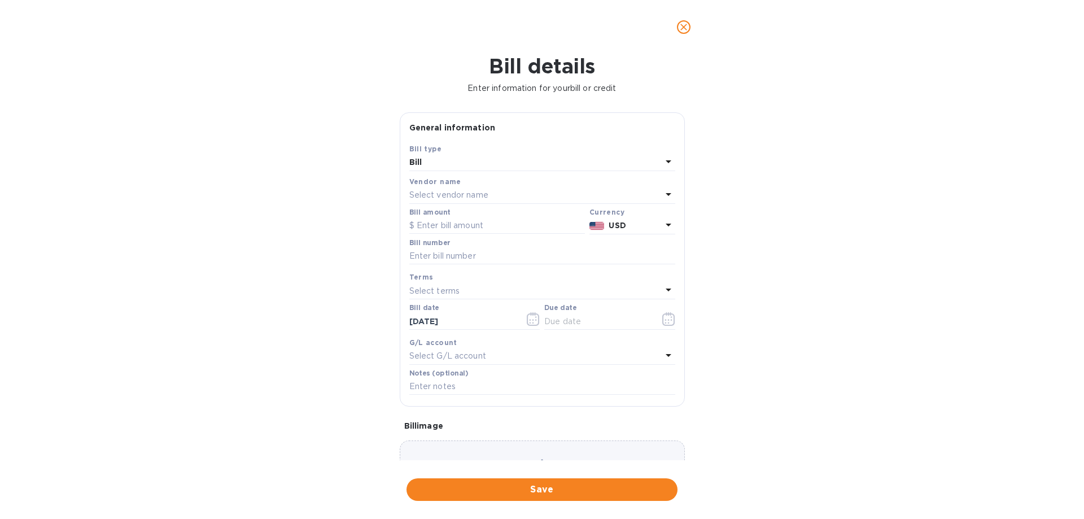
click at [484, 195] on p "Select vendor name" at bounding box center [448, 195] width 79 height 12
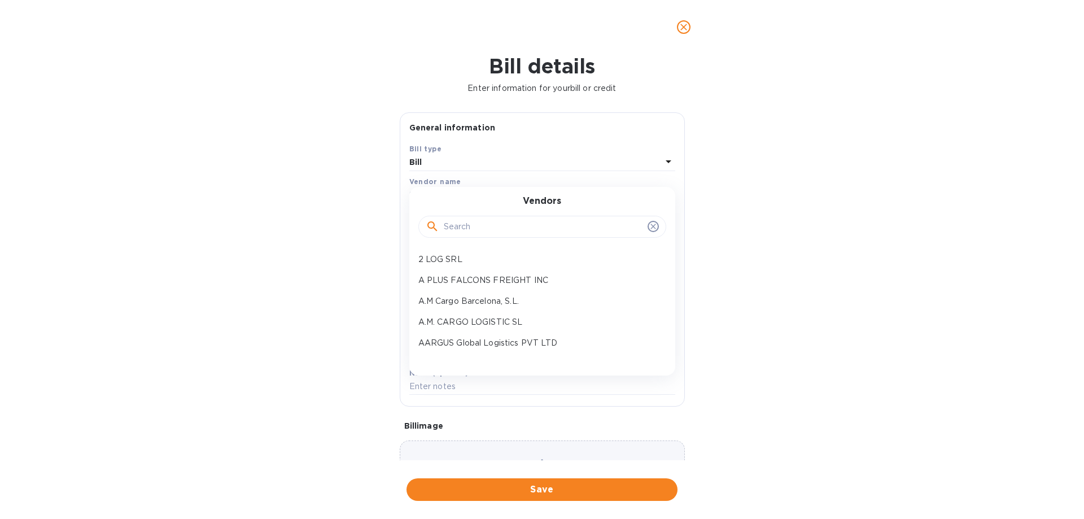
drag, startPoint x: 466, startPoint y: 223, endPoint x: 463, endPoint y: 216, distance: 7.1
click at [467, 223] on input "text" at bounding box center [543, 226] width 199 height 17
type input "east"
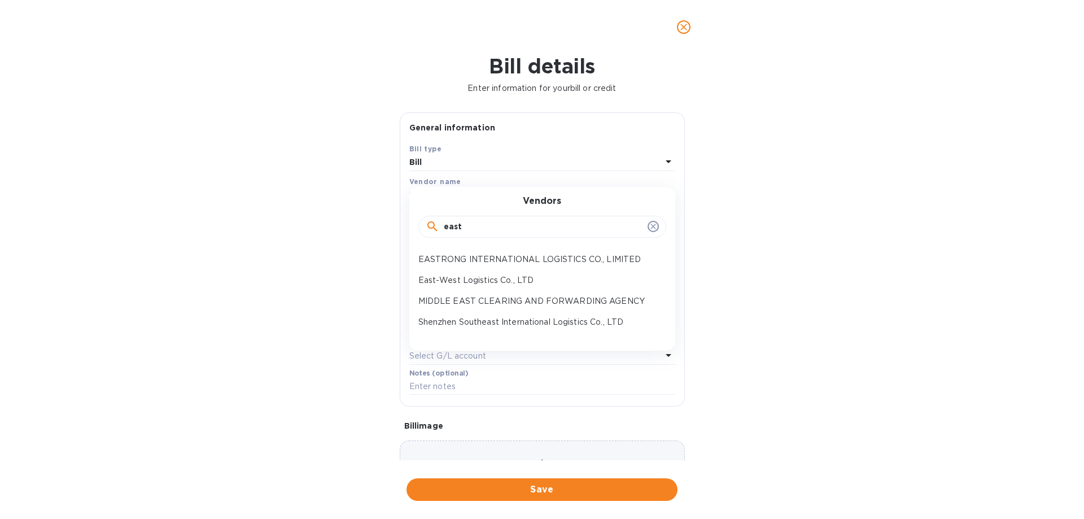
click at [491, 276] on p "East-West Logistics Co., LTD" at bounding box center [537, 280] width 239 height 12
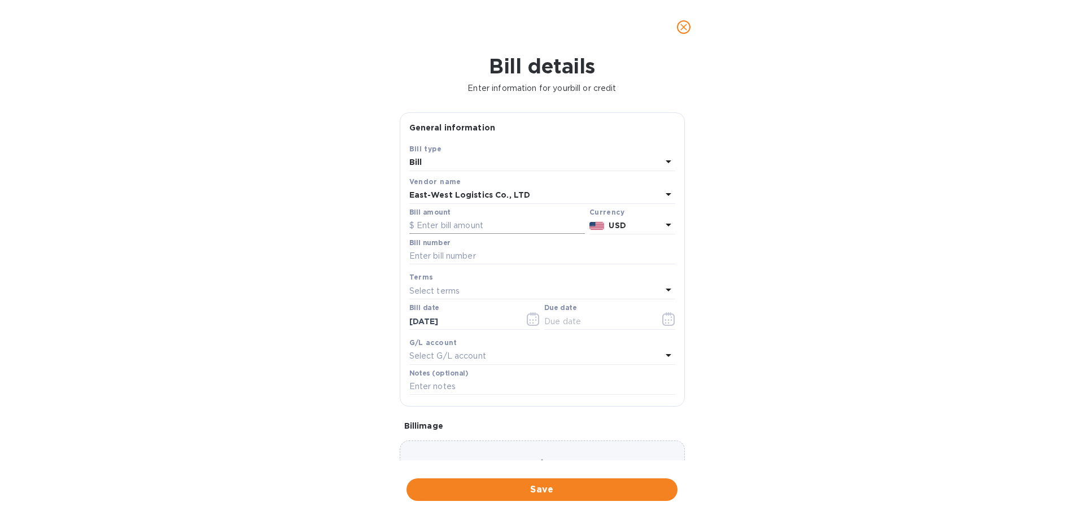
click at [494, 230] on input "text" at bounding box center [497, 225] width 176 height 17
type input "40,952.24"
type input "July- [GEOGRAPHIC_DATA]"
click at [579, 329] on input "text" at bounding box center [597, 321] width 107 height 17
click at [669, 319] on icon "button" at bounding box center [668, 319] width 12 height 14
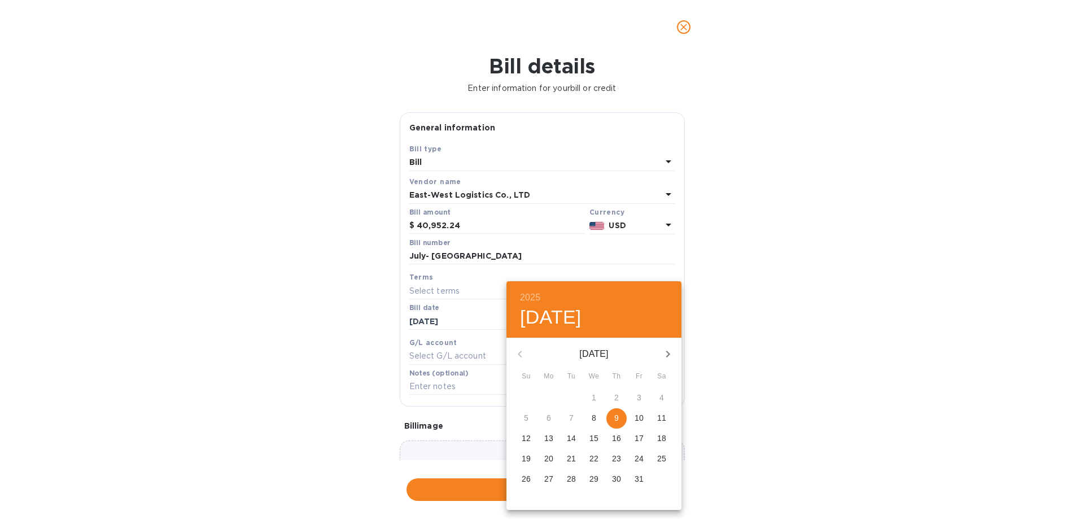
click at [612, 392] on span "9" at bounding box center [616, 417] width 20 height 11
type input "[DATE]"
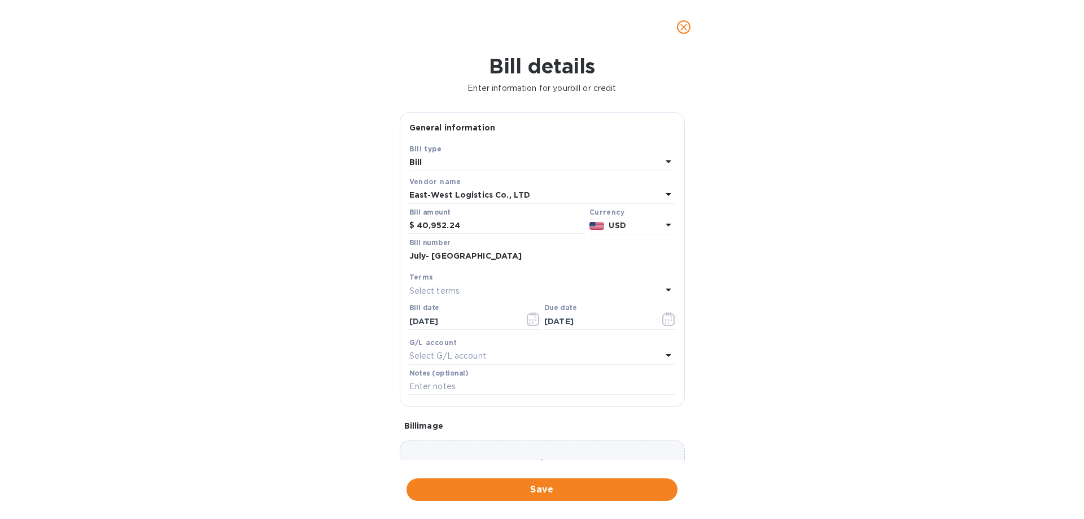
click at [826, 392] on div "2025 Thu, Oct [DATE] Mo Tu We Th Fr Sa 28 29 30 1 2 3 4 5 6 7 8 9 10 11 12 13 1…" at bounding box center [542, 259] width 1084 height 519
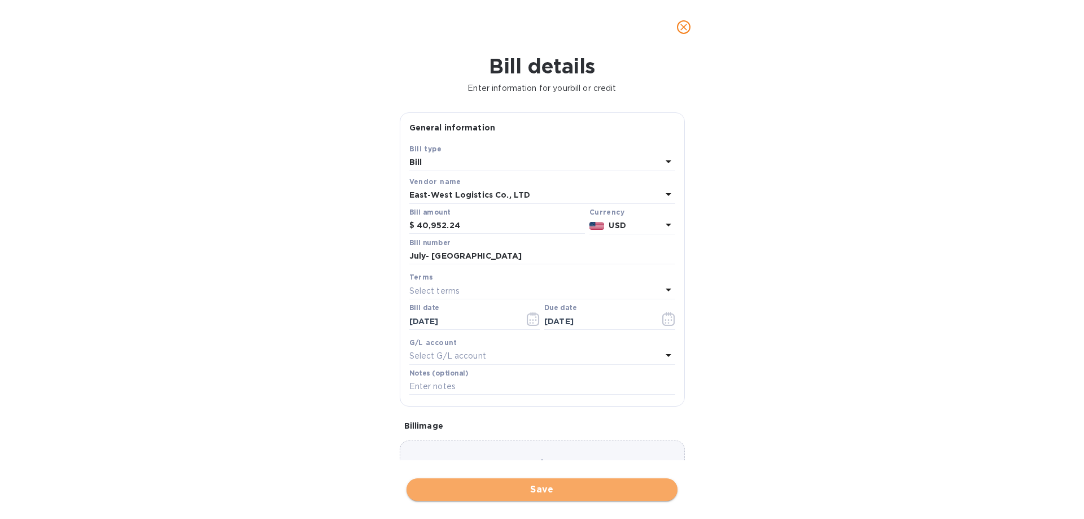
drag, startPoint x: 619, startPoint y: 491, endPoint x: 617, endPoint y: 478, distance: 13.1
click at [618, 392] on span "Save" at bounding box center [541, 490] width 253 height 14
